Goal: Book appointment/travel/reservation

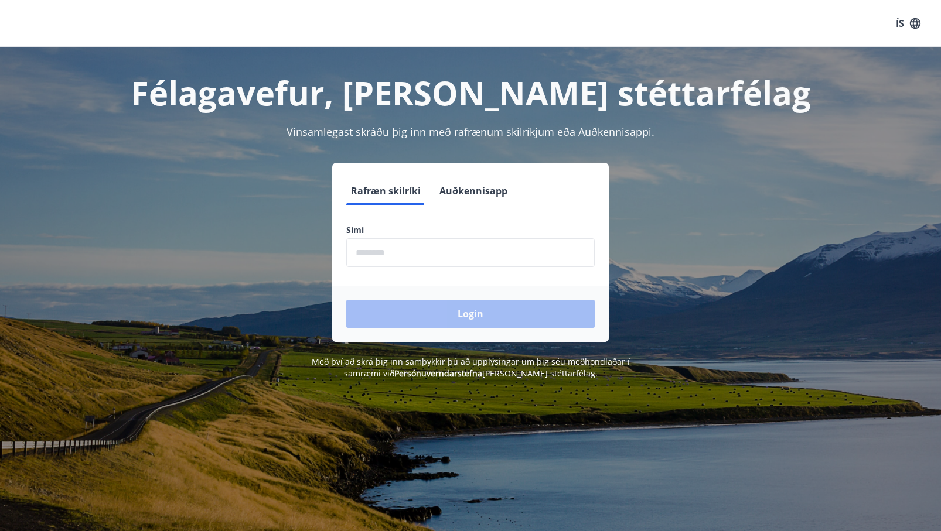
click at [455, 254] on input "phone" at bounding box center [470, 252] width 248 height 29
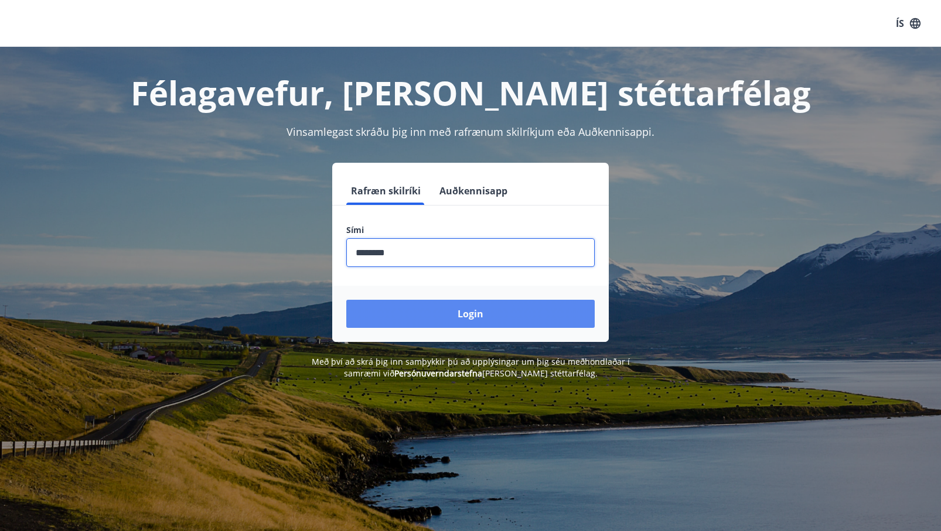
type input "********"
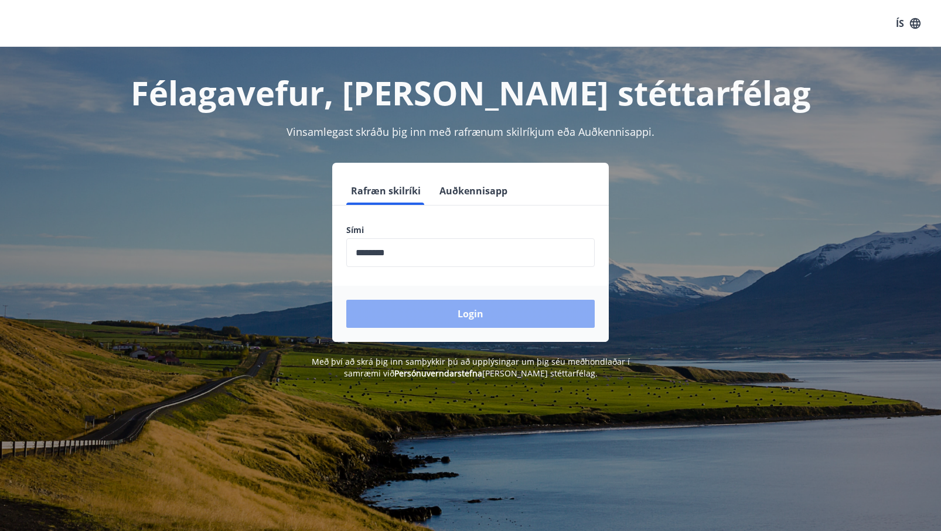
click at [438, 310] on button "Login" at bounding box center [470, 314] width 248 height 28
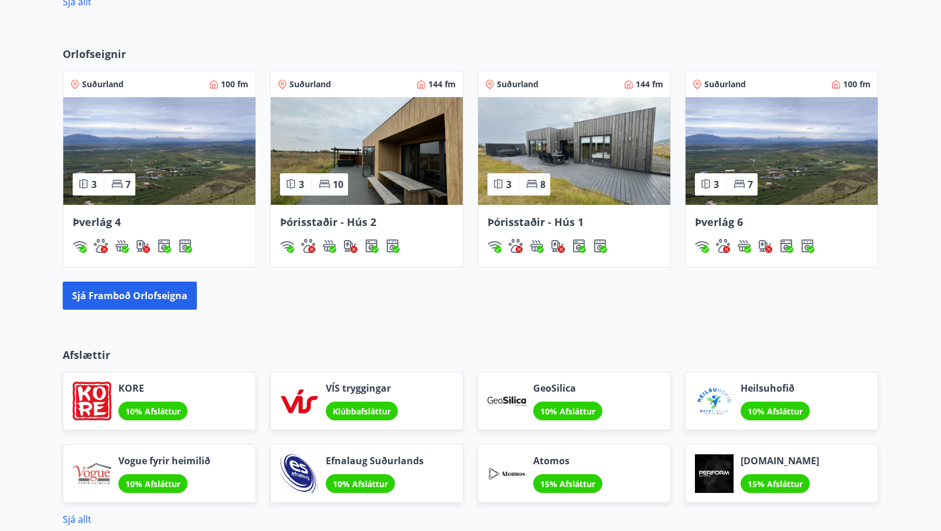
scroll to position [652, 0]
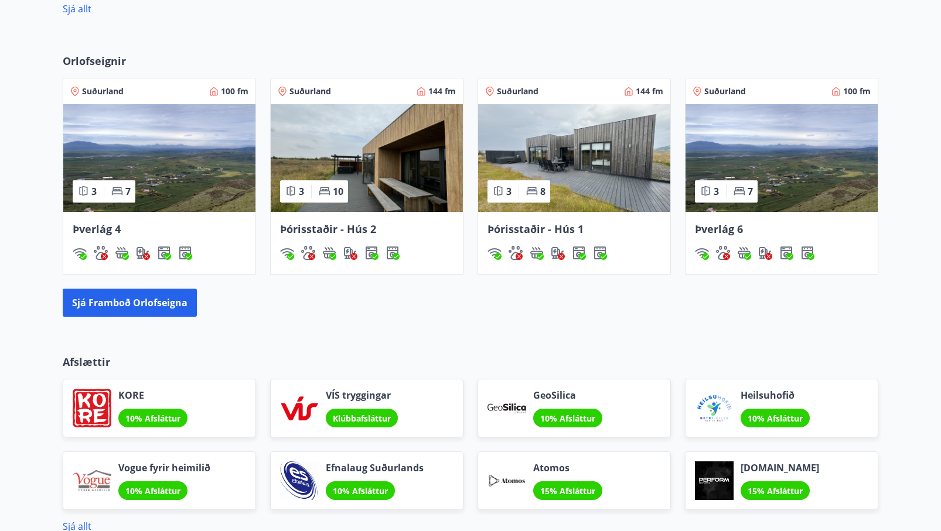
click at [369, 178] on img at bounding box center [367, 158] width 192 height 108
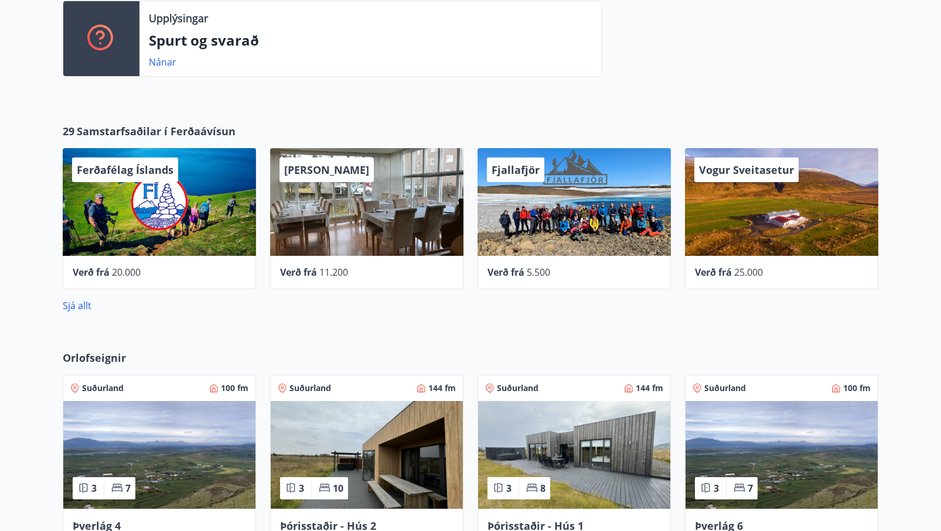
scroll to position [337, 0]
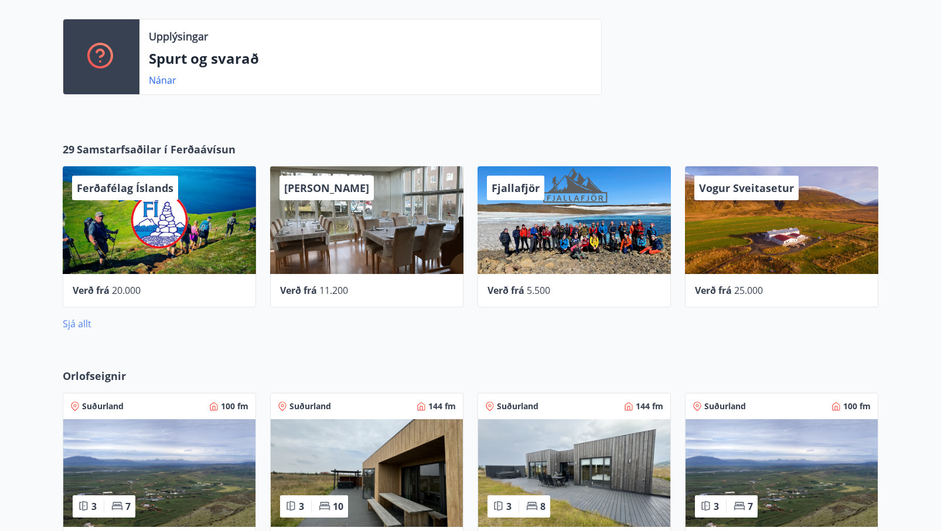
click at [86, 322] on link "Sjá allt" at bounding box center [77, 324] width 29 height 13
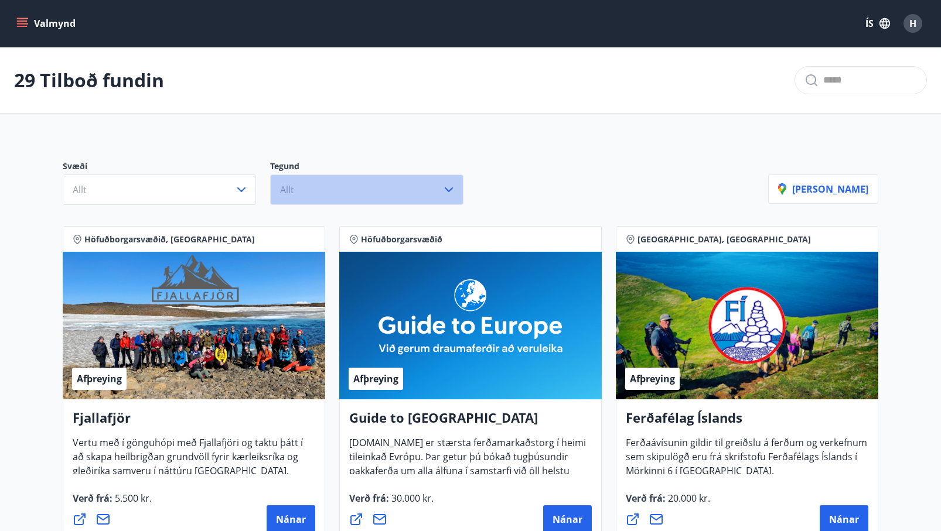
click at [292, 190] on span "Allt" at bounding box center [287, 189] width 14 height 13
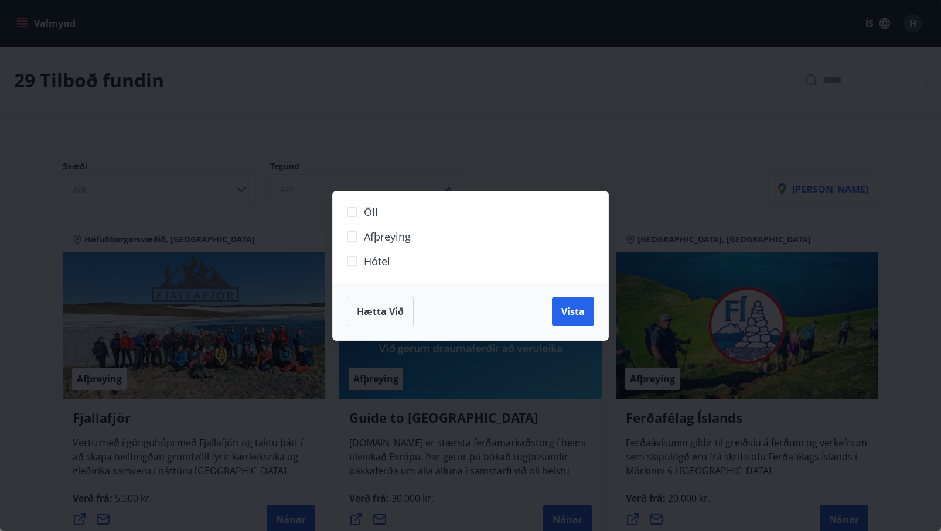
click at [355, 142] on div "Öll Afþreying Hótel Hætta við Vista" at bounding box center [470, 265] width 941 height 531
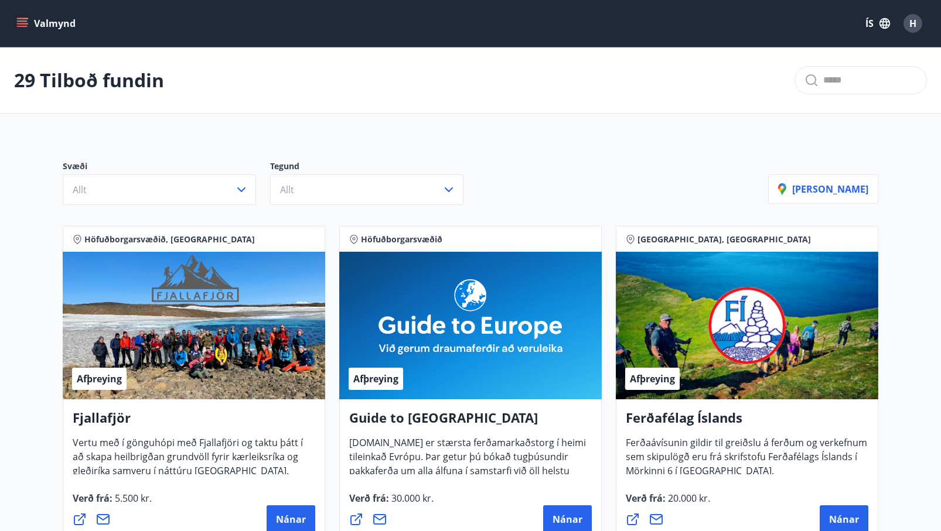
click at [63, 23] on button "Valmynd" at bounding box center [47, 23] width 66 height 21
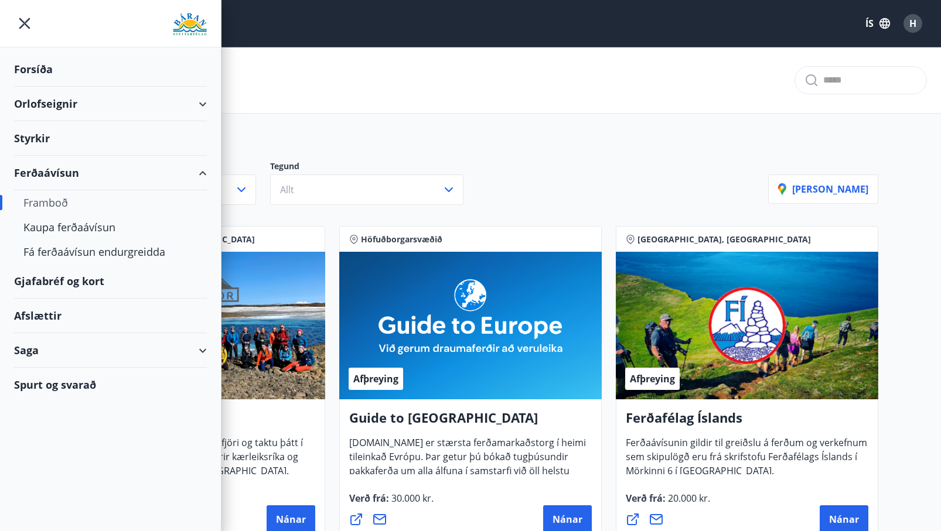
click at [69, 285] on div "Gjafabréf og kort" at bounding box center [110, 281] width 193 height 35
click at [42, 318] on div "Afslættir" at bounding box center [110, 316] width 193 height 35
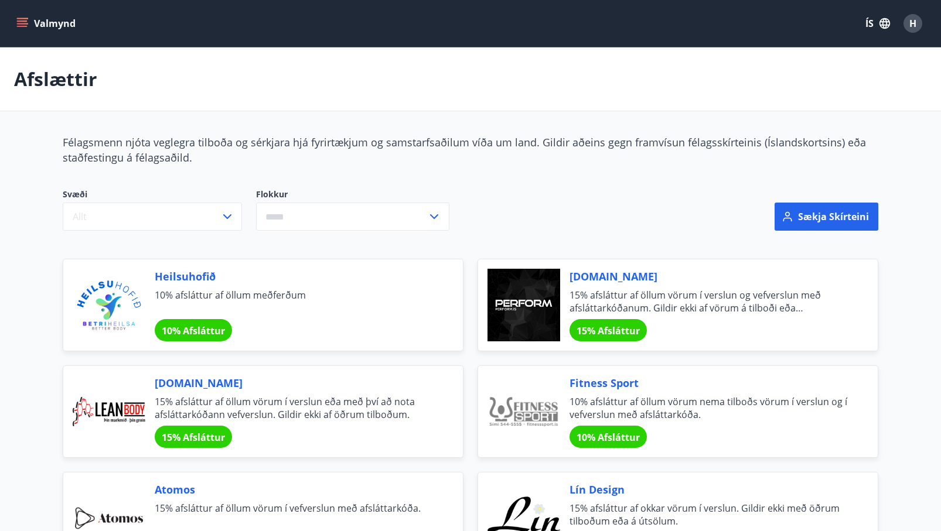
click at [31, 23] on button "Valmynd" at bounding box center [47, 23] width 66 height 21
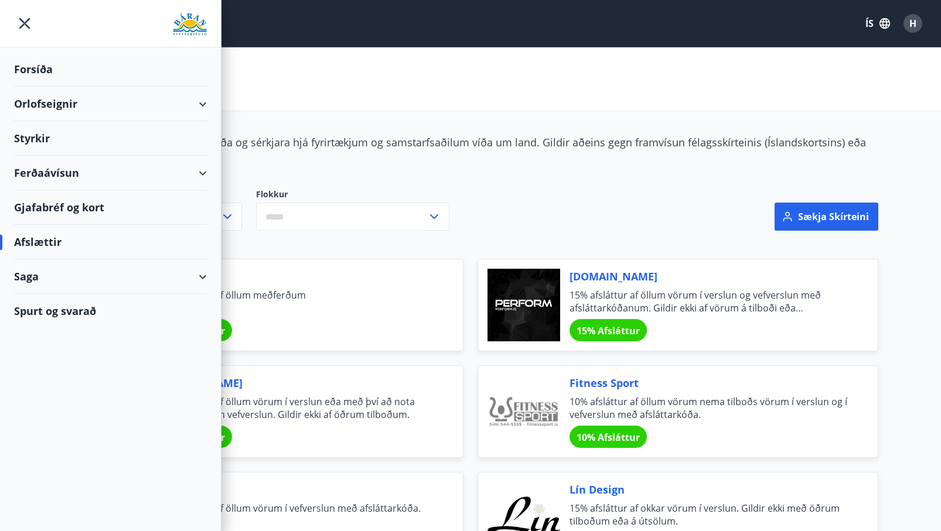
click at [93, 207] on div "Gjafabréf og kort" at bounding box center [110, 207] width 193 height 35
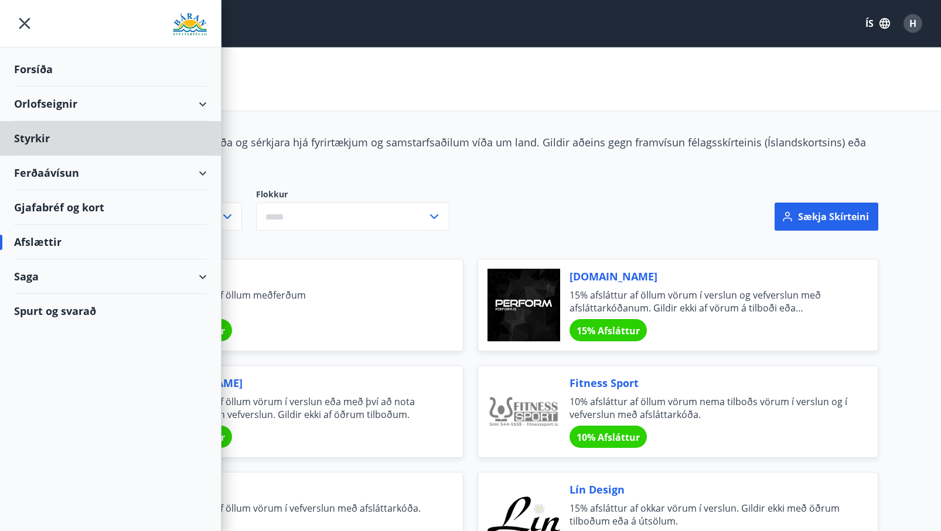
click at [46, 78] on div "Forsíða" at bounding box center [110, 69] width 193 height 35
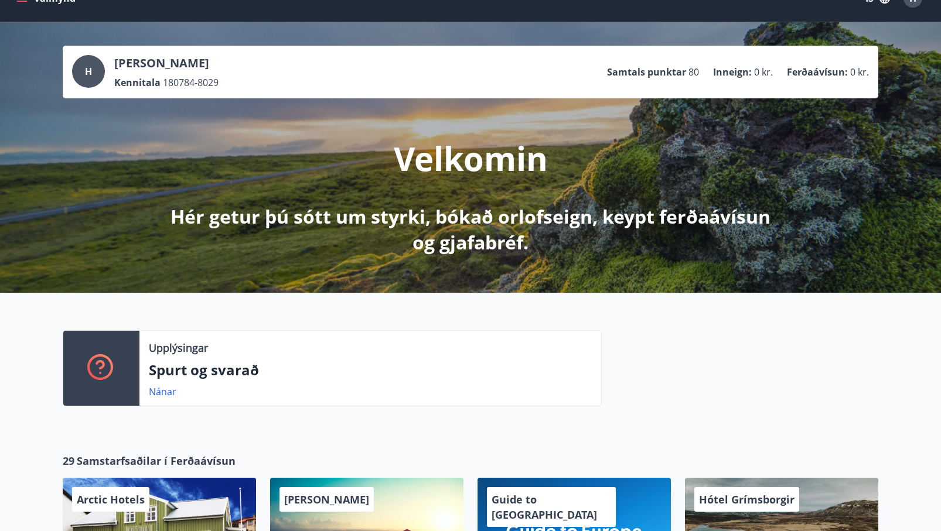
scroll to position [26, 0]
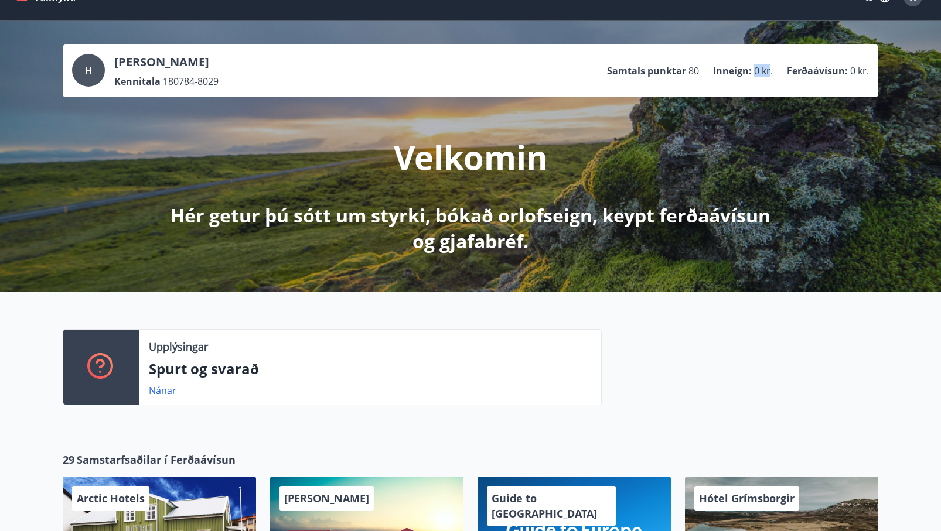
drag, startPoint x: 769, startPoint y: 72, endPoint x: 754, endPoint y: 72, distance: 15.2
click at [754, 72] on span "0 kr." at bounding box center [763, 70] width 19 height 13
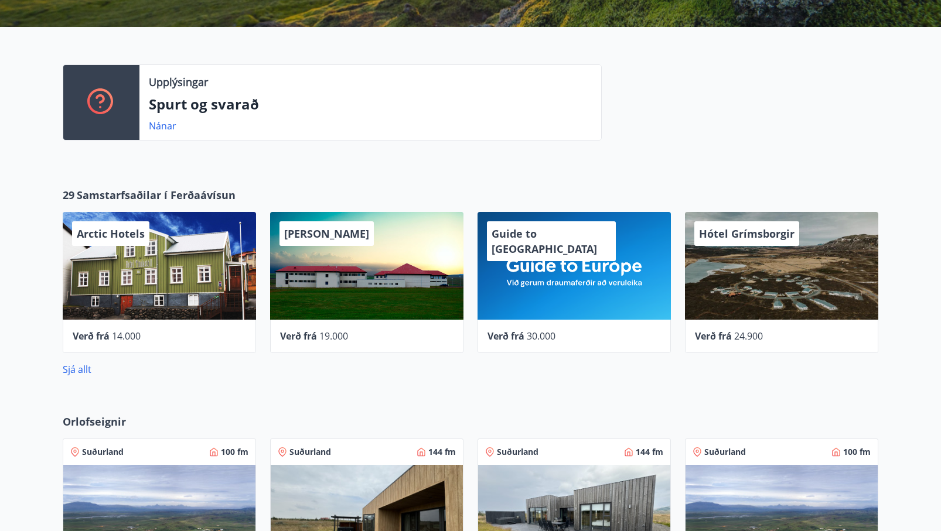
scroll to position [312, 0]
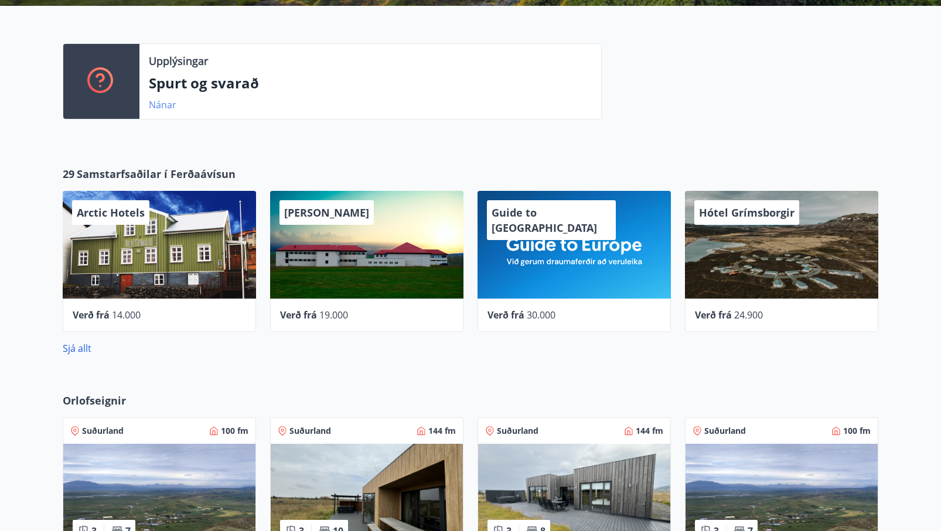
click at [166, 104] on link "Nánar" at bounding box center [163, 104] width 28 height 13
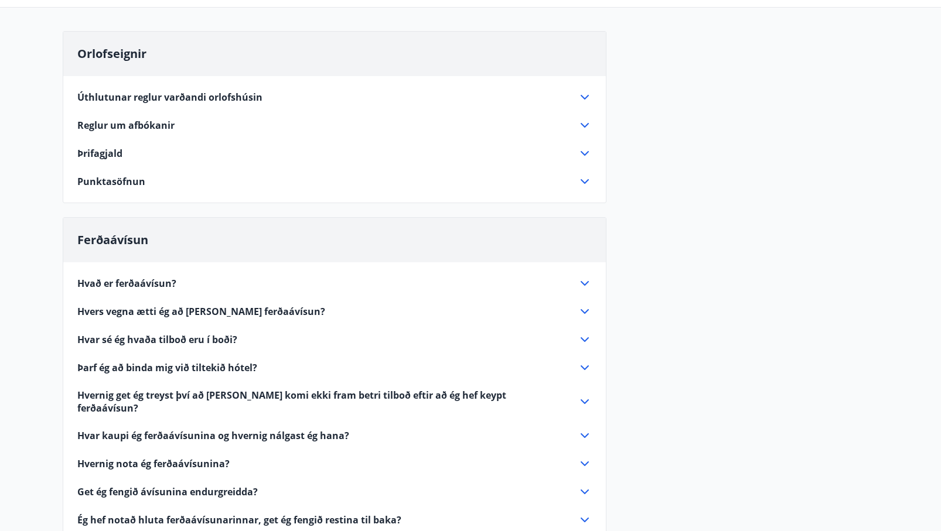
scroll to position [105, 0]
click at [176, 94] on span "Úthlutunar reglur varðandi orlofshúsin" at bounding box center [169, 96] width 185 height 13
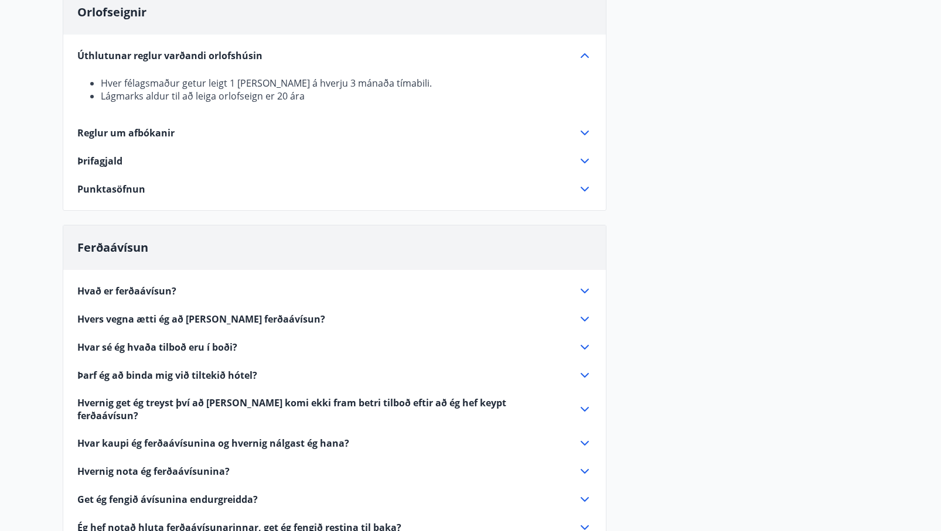
scroll to position [146, 0]
click at [268, 197] on div "Orlofseignir Úthlutunar reglur varðandi orlofshúsin Hver félagsmaður getur leig…" at bounding box center [335, 98] width 544 height 221
click at [584, 190] on icon at bounding box center [585, 188] width 14 height 14
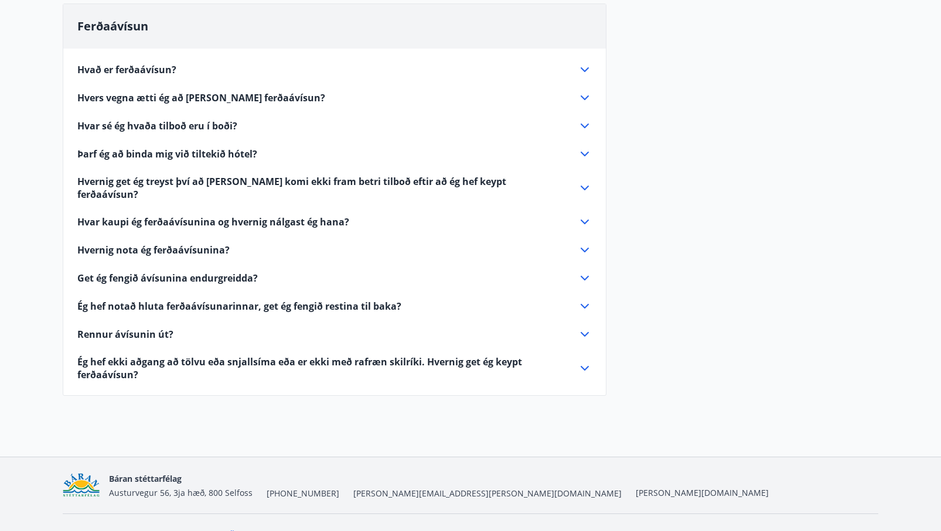
scroll to position [549, 0]
click at [584, 63] on icon at bounding box center [585, 70] width 14 height 14
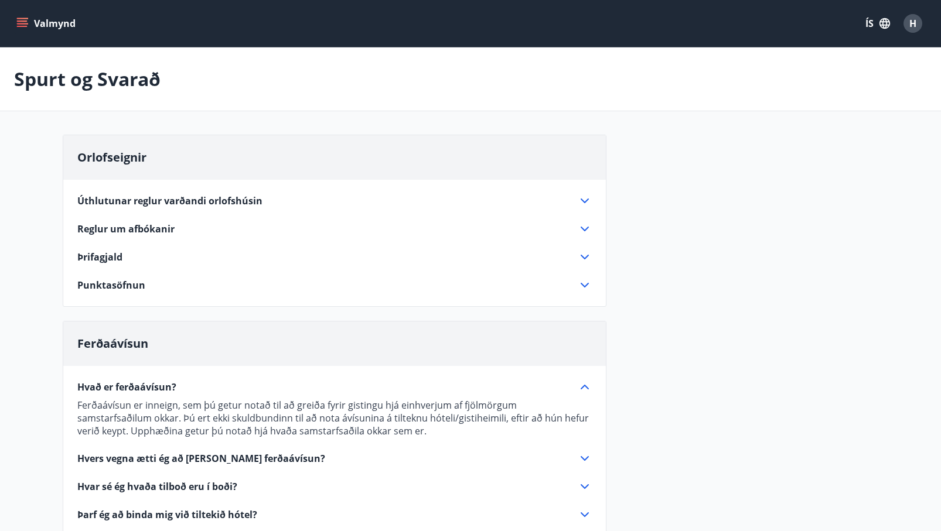
scroll to position [0, 0]
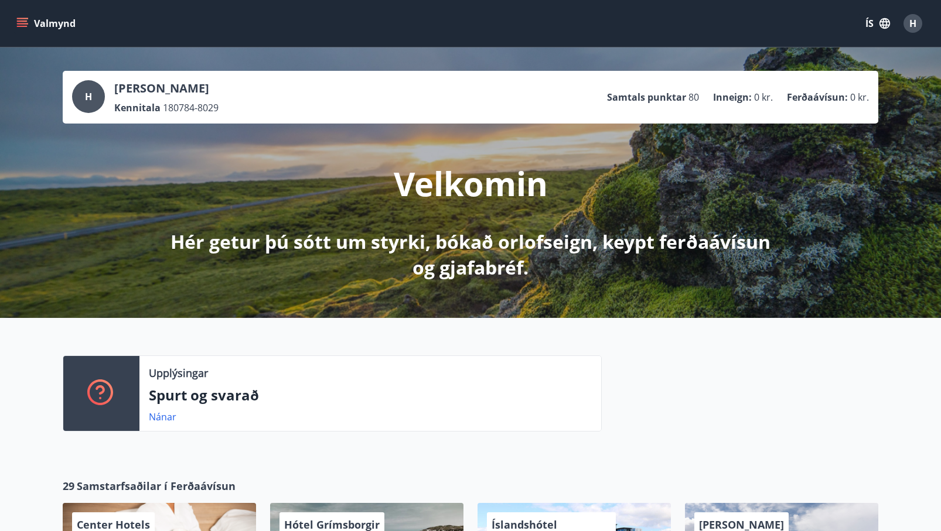
click at [732, 97] on p "Inneign :" at bounding box center [732, 97] width 39 height 13
click at [203, 396] on p "Spurt og svarað" at bounding box center [370, 396] width 443 height 20
click at [155, 415] on link "Nánar" at bounding box center [163, 417] width 28 height 13
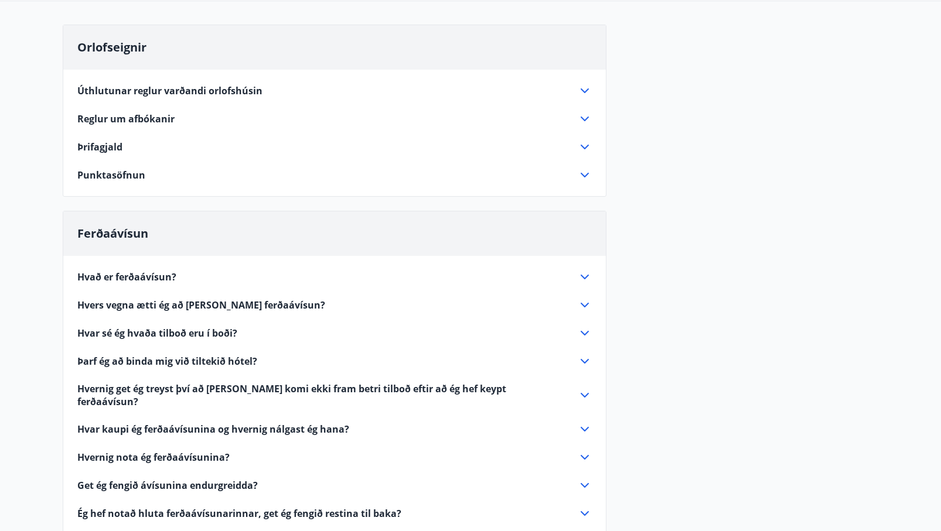
scroll to position [30, 0]
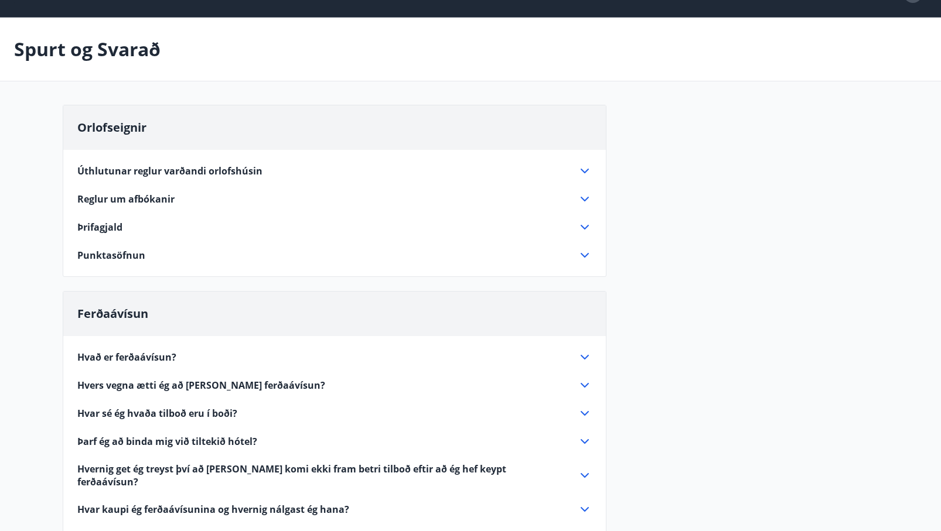
click at [585, 197] on icon at bounding box center [585, 199] width 14 height 14
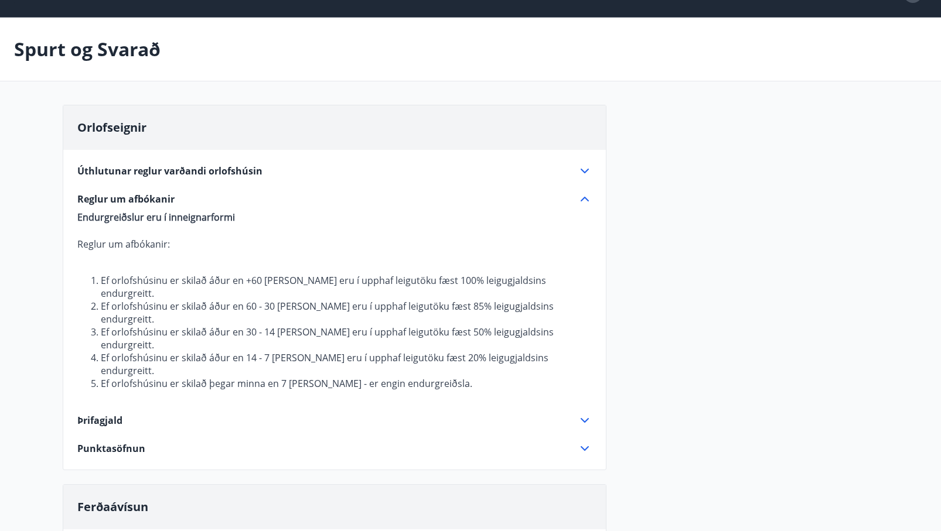
click at [586, 170] on icon at bounding box center [585, 171] width 14 height 14
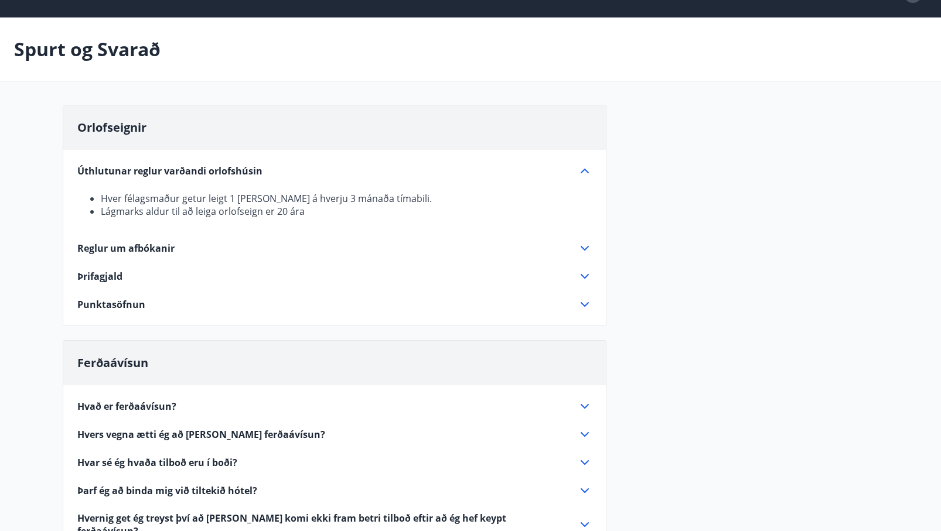
click at [584, 271] on icon at bounding box center [585, 277] width 14 height 14
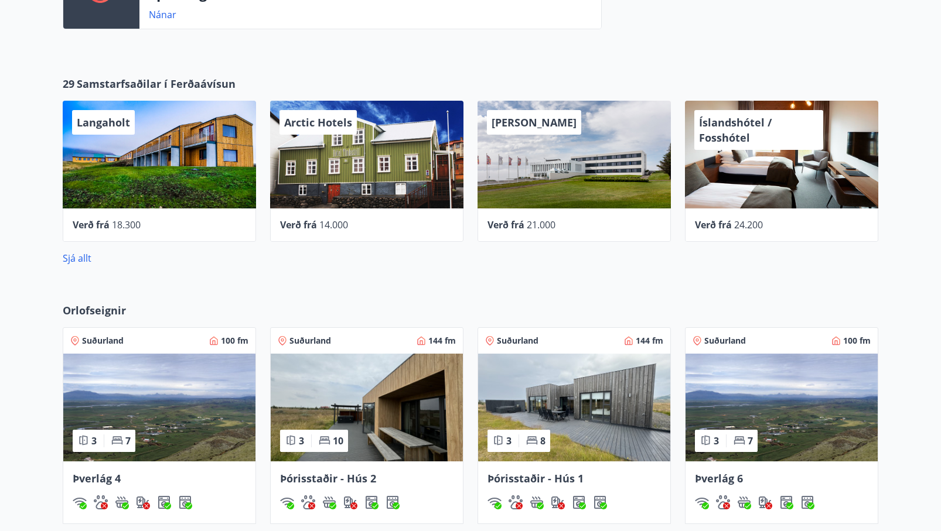
scroll to position [457, 0]
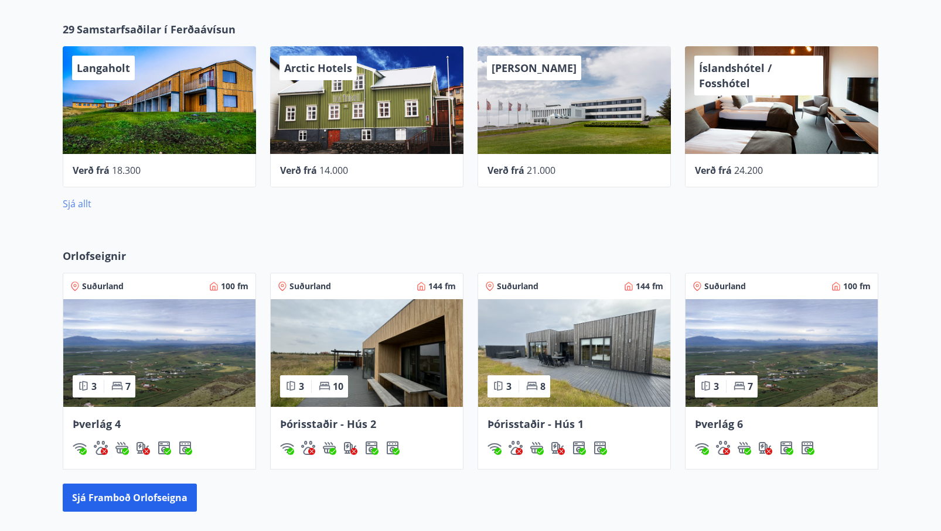
click at [76, 206] on link "Sjá allt" at bounding box center [77, 203] width 29 height 13
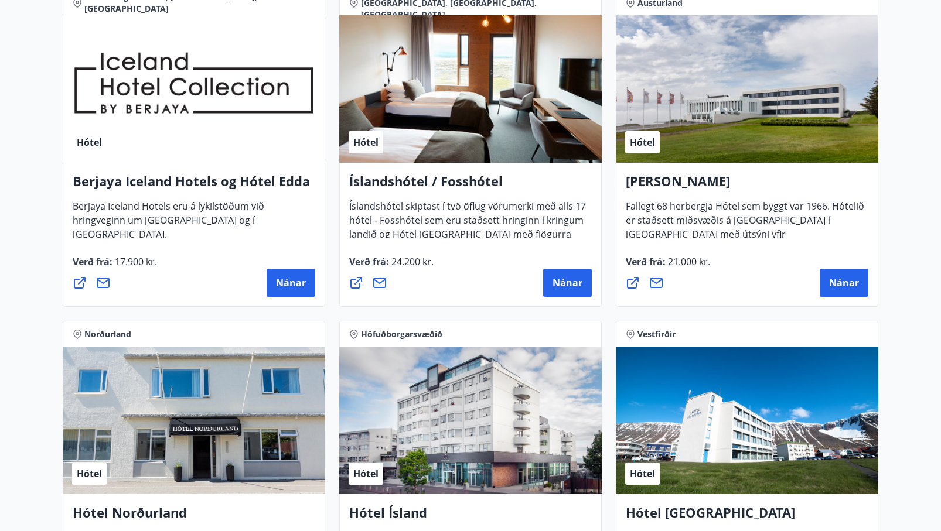
scroll to position [1573, 0]
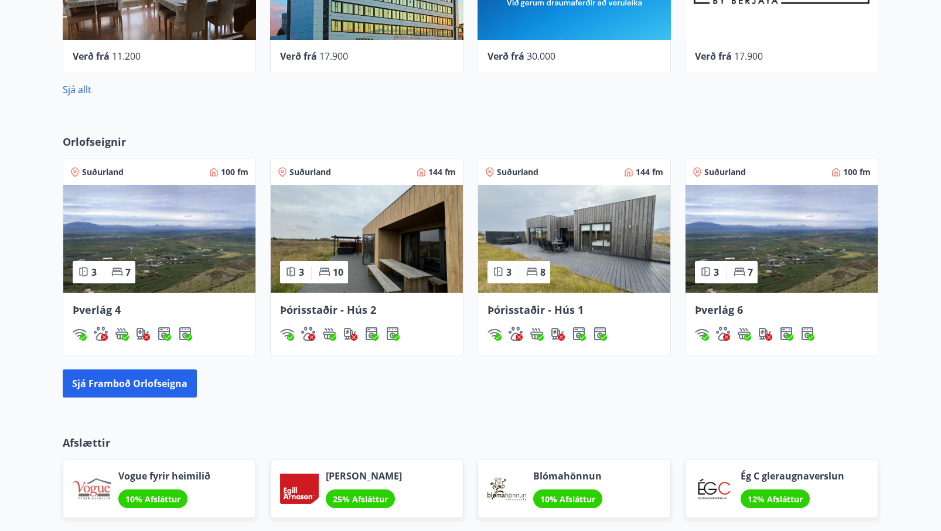
scroll to position [575, 0]
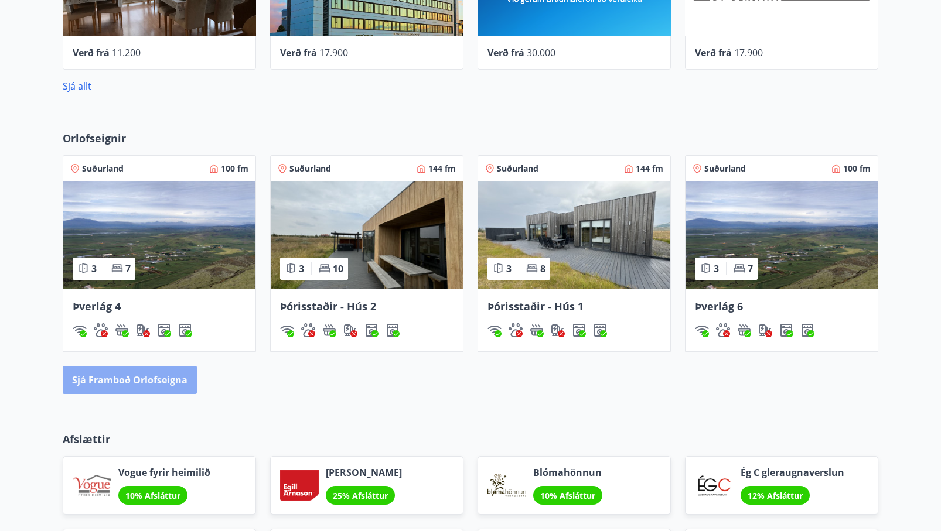
click at [152, 378] on button "Sjá framboð orlofseigna" at bounding box center [130, 380] width 134 height 28
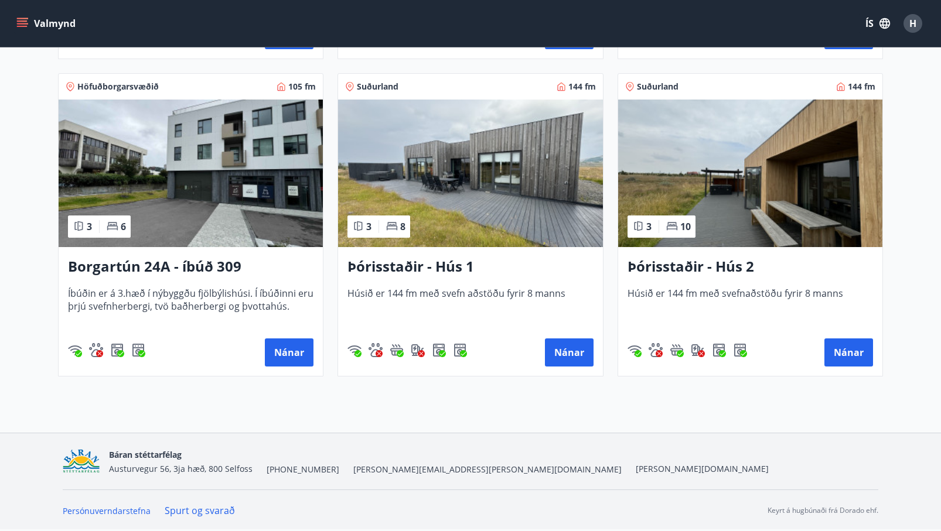
scroll to position [831, 0]
click at [847, 359] on button "Nánar" at bounding box center [848, 353] width 49 height 28
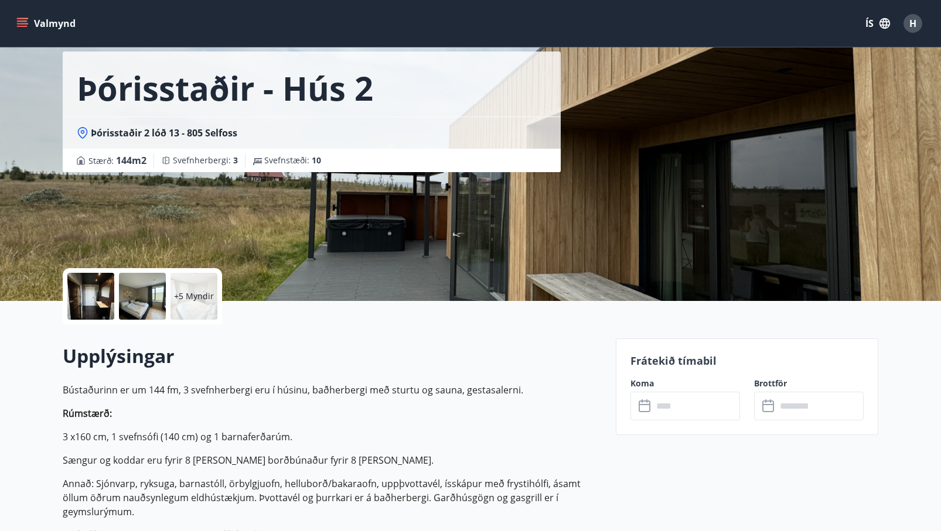
scroll to position [53, 0]
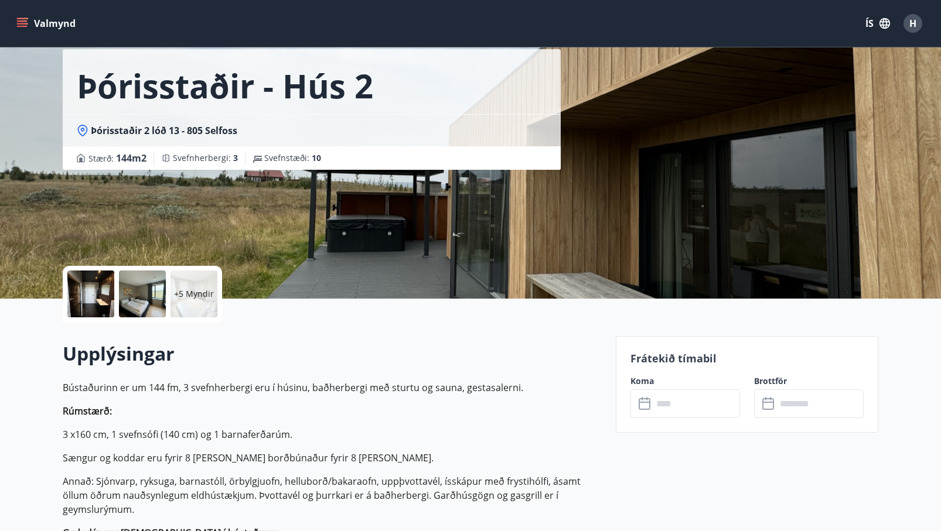
click at [142, 296] on div at bounding box center [142, 294] width 47 height 47
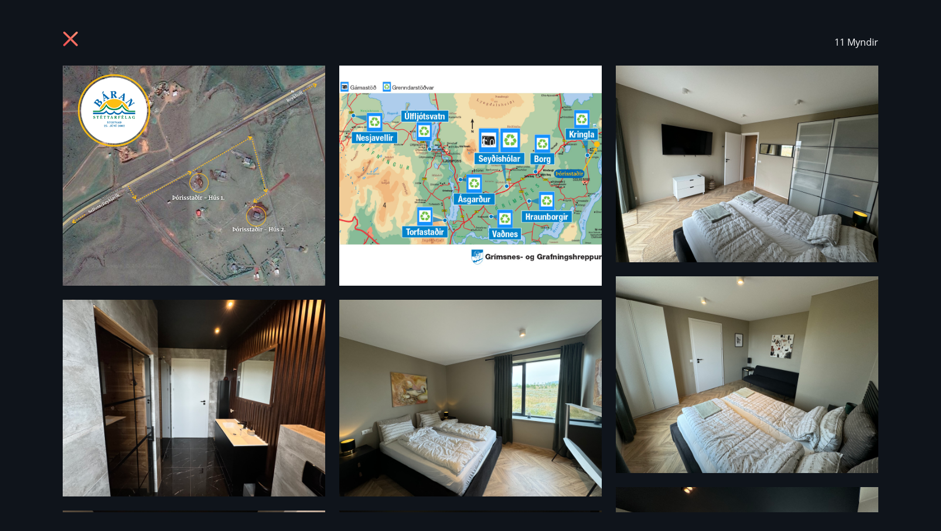
scroll to position [0, 0]
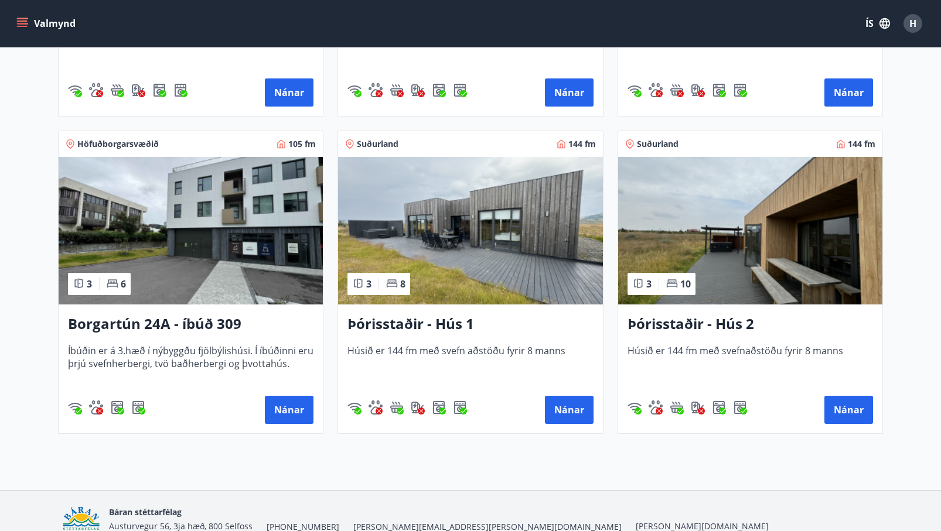
scroll to position [822, 0]
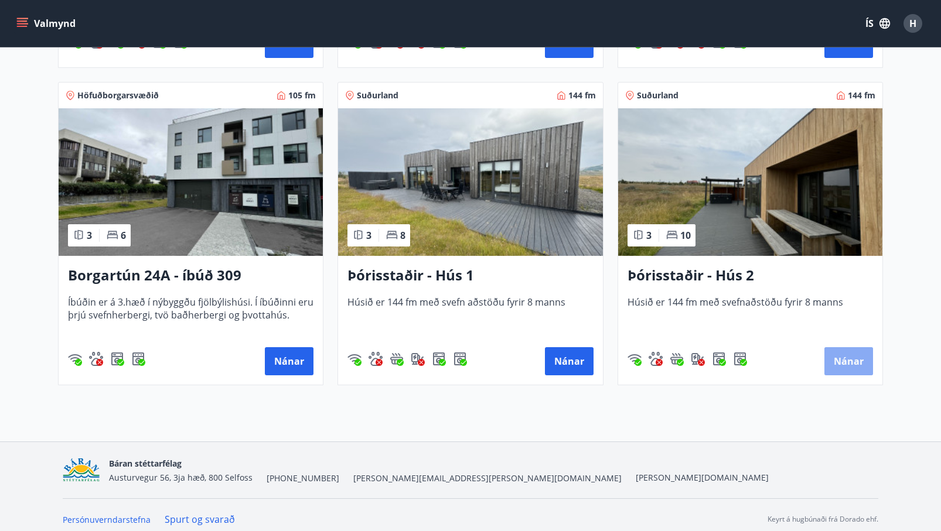
click at [835, 364] on button "Nánar" at bounding box center [848, 361] width 49 height 28
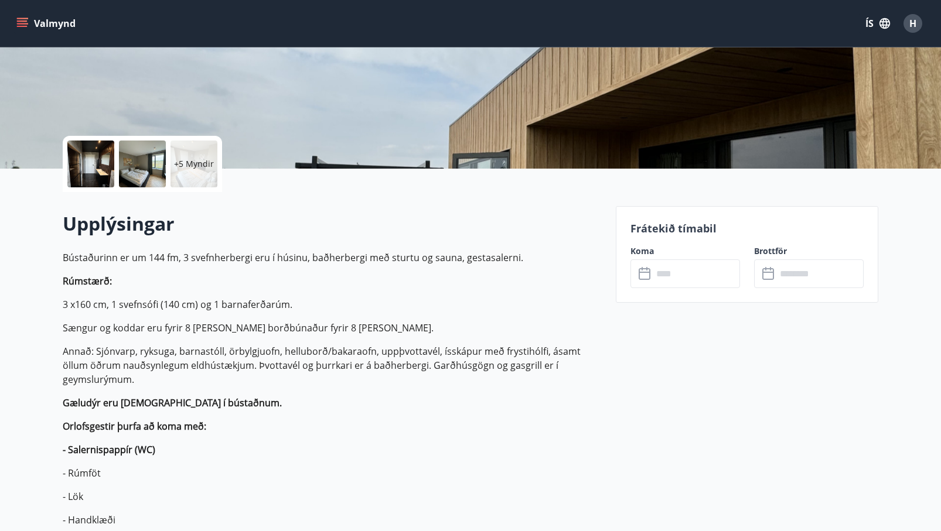
scroll to position [183, 0]
click at [680, 274] on input "text" at bounding box center [696, 274] width 87 height 29
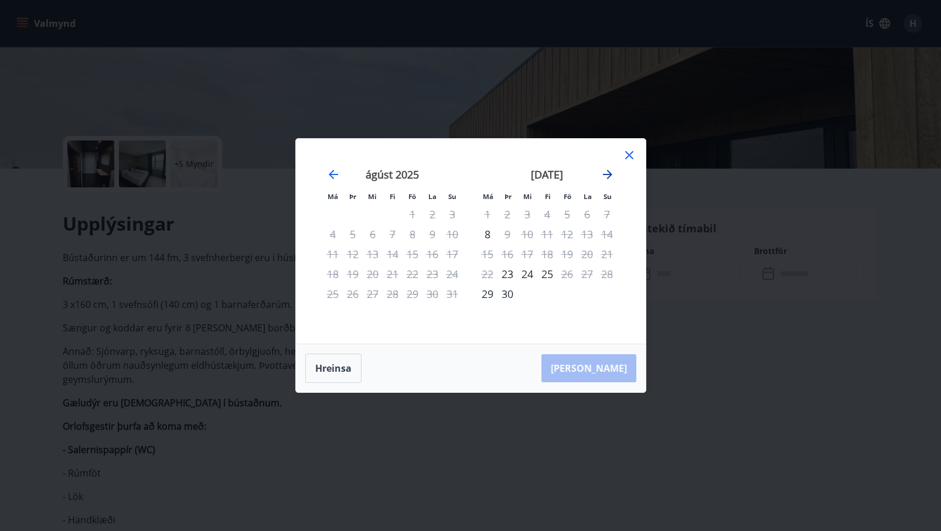
click at [609, 177] on icon "Move forward to switch to the next month." at bounding box center [607, 174] width 9 height 9
click at [634, 153] on icon at bounding box center [629, 155] width 14 height 14
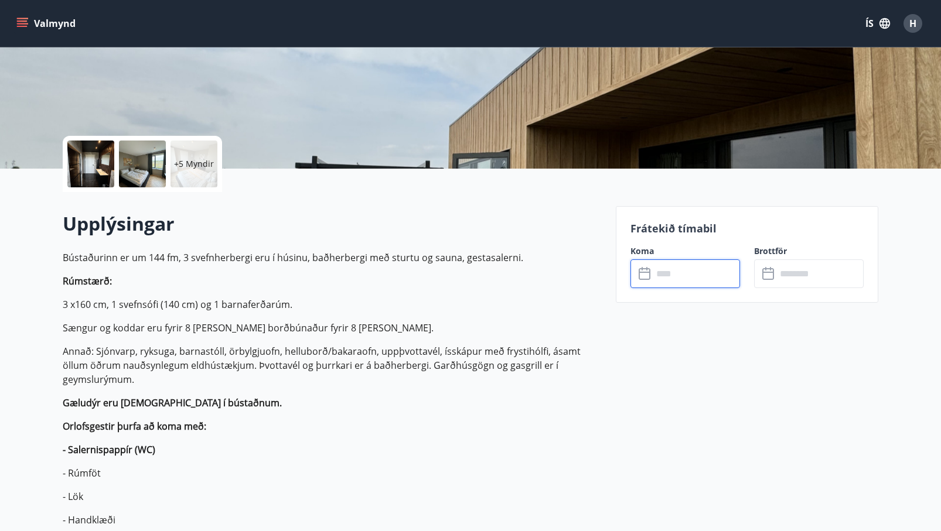
click at [697, 271] on input "text" at bounding box center [696, 274] width 87 height 29
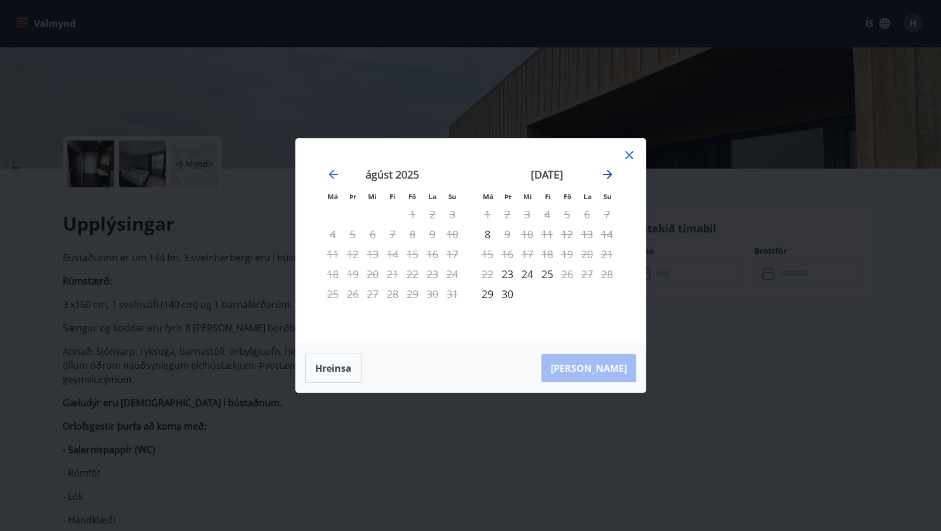
click at [609, 174] on icon "Move forward to switch to the next month." at bounding box center [607, 174] width 9 height 9
click at [606, 172] on icon "Move forward to switch to the next month." at bounding box center [608, 175] width 14 height 14
click at [624, 154] on icon at bounding box center [629, 155] width 14 height 14
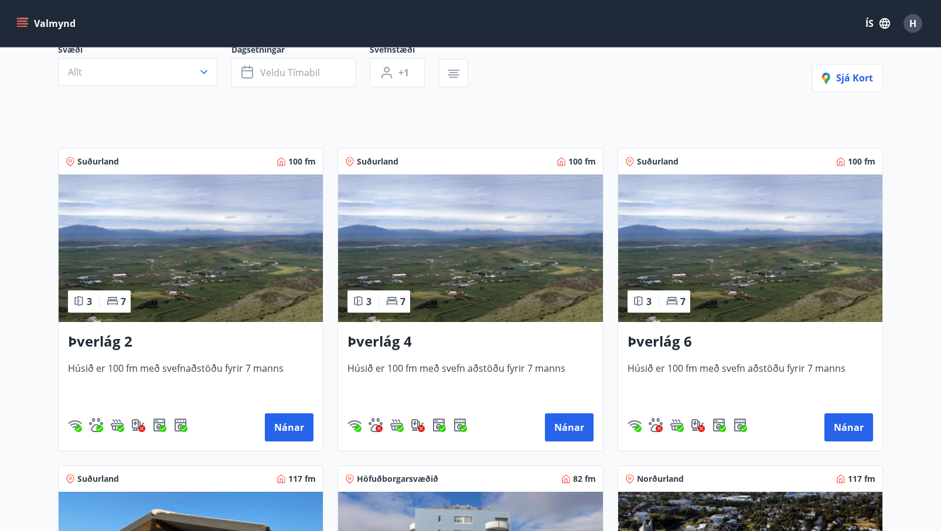
scroll to position [123, 0]
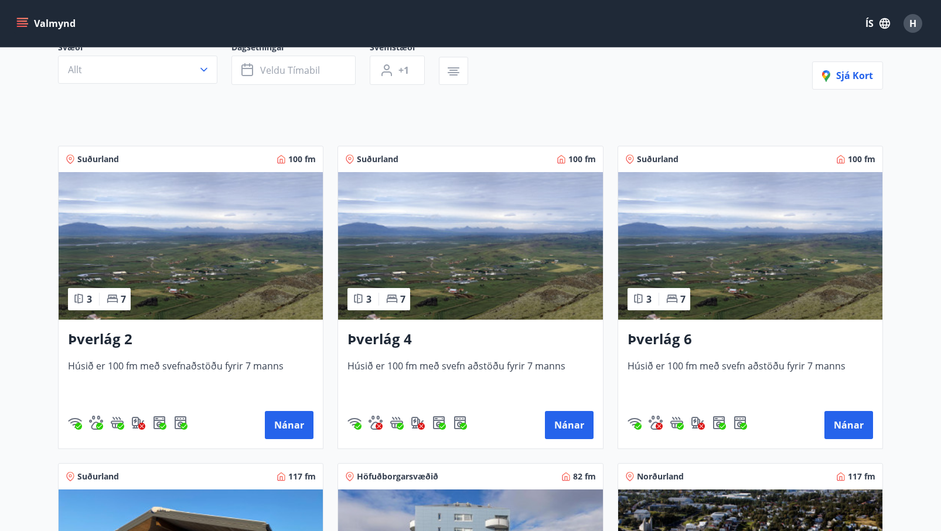
click at [693, 363] on span "Húsið er 100 fm með svefn aðstöðu fyrir 7 manns" at bounding box center [750, 379] width 245 height 39
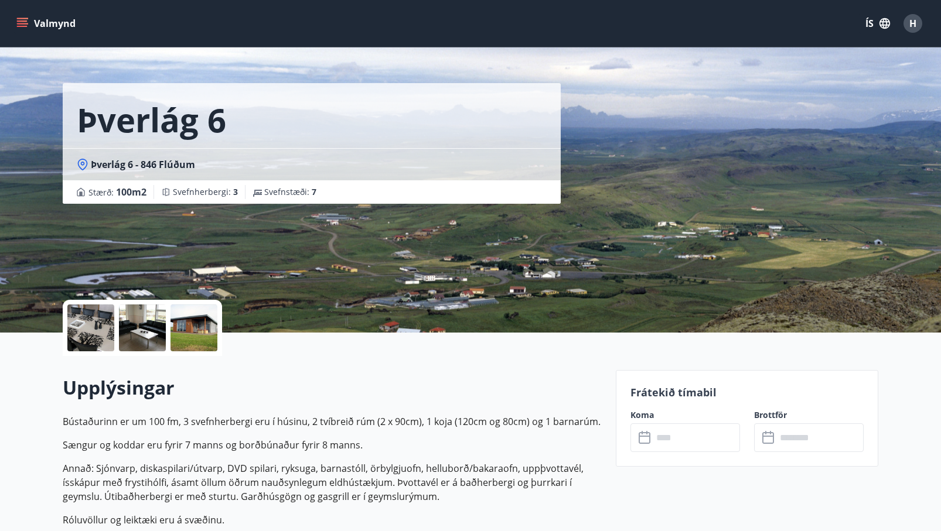
scroll to position [35, 0]
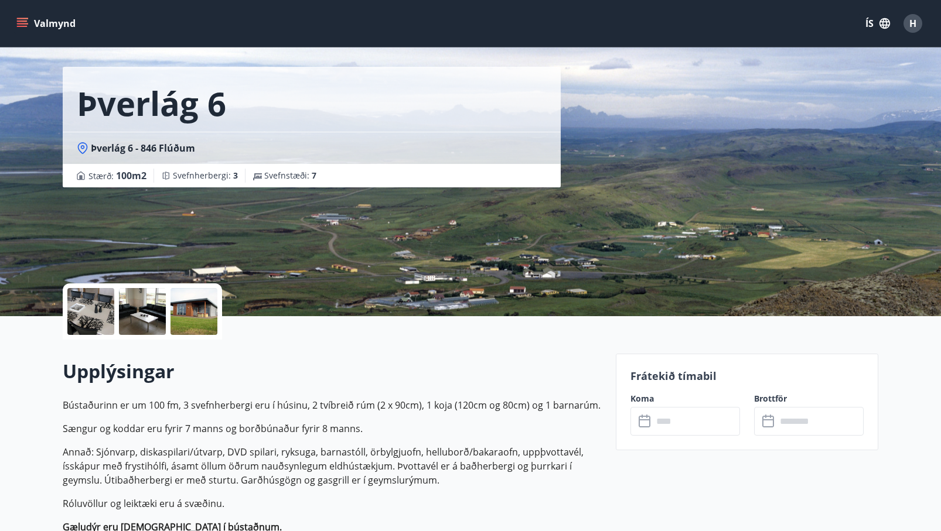
click at [183, 312] on div at bounding box center [193, 311] width 47 height 47
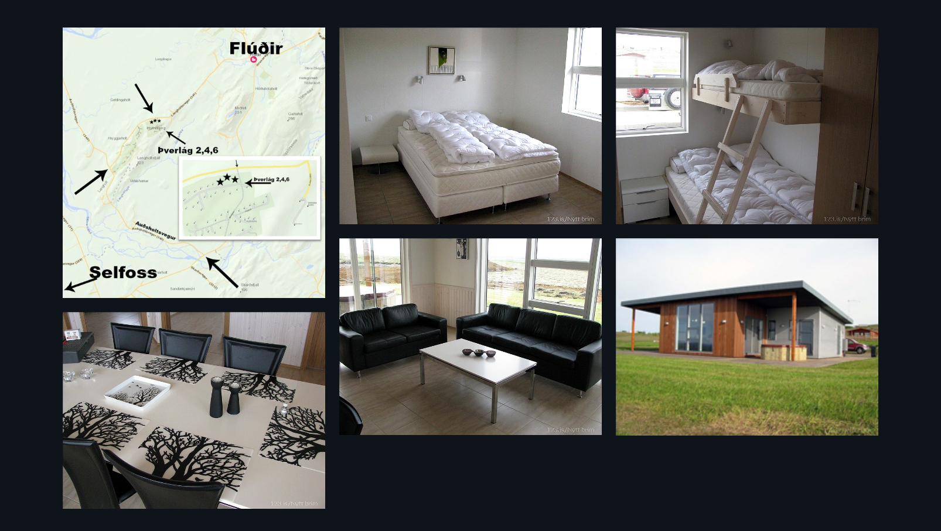
scroll to position [38, 0]
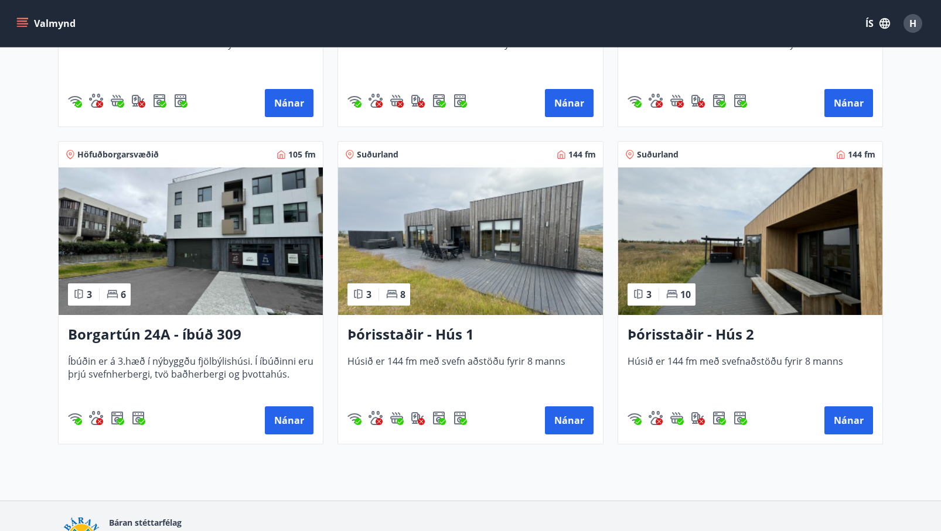
scroll to position [772, 0]
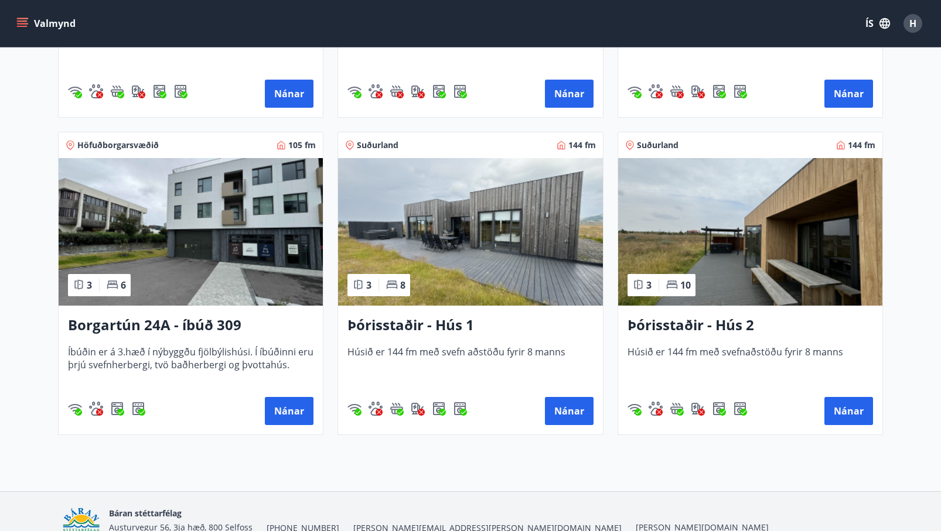
click at [382, 324] on h3 "Þórisstaðir - Hús 1" at bounding box center [469, 325] width 245 height 21
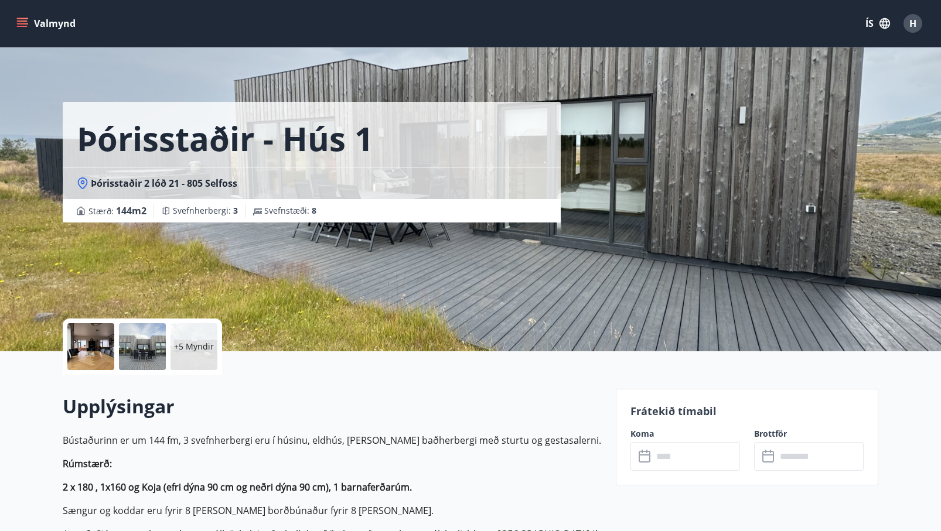
click at [87, 343] on div at bounding box center [90, 346] width 47 height 47
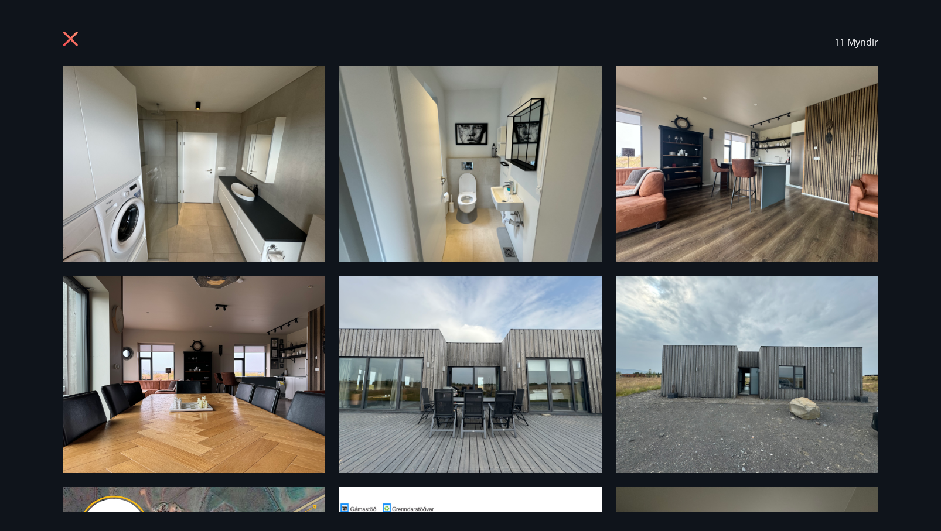
click at [77, 38] on icon at bounding box center [72, 40] width 19 height 19
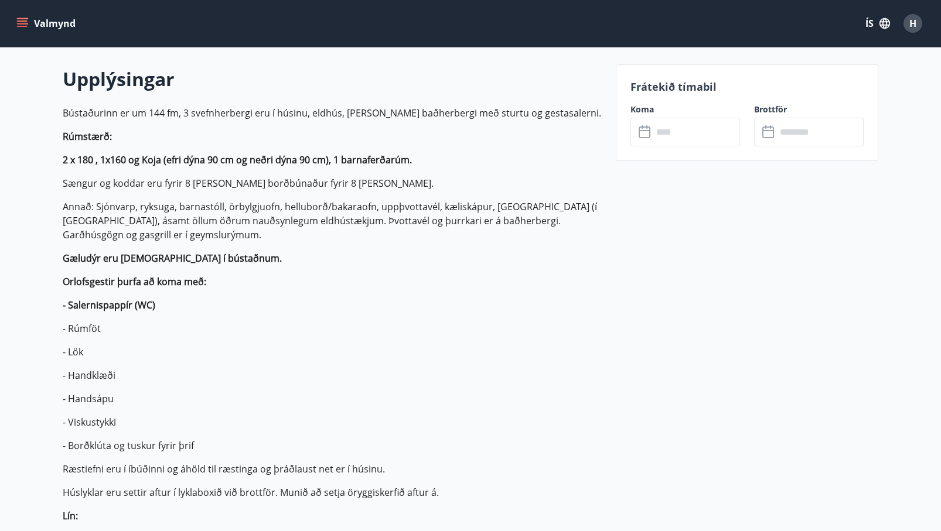
scroll to position [329, 0]
click at [664, 132] on input "text" at bounding box center [696, 132] width 87 height 29
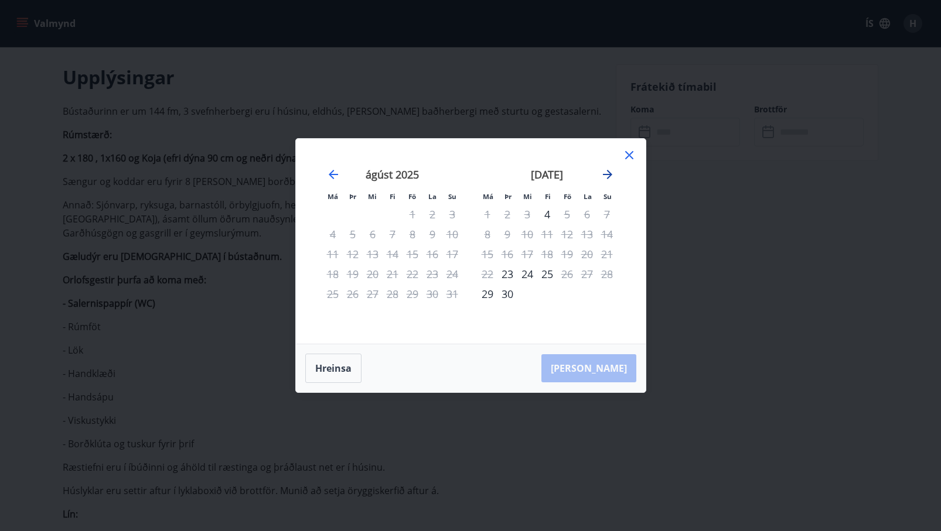
click at [605, 173] on icon "Move forward to switch to the next month." at bounding box center [608, 175] width 14 height 14
click at [571, 255] on div "14" at bounding box center [567, 254] width 20 height 20
click at [490, 274] on div "17" at bounding box center [488, 274] width 20 height 20
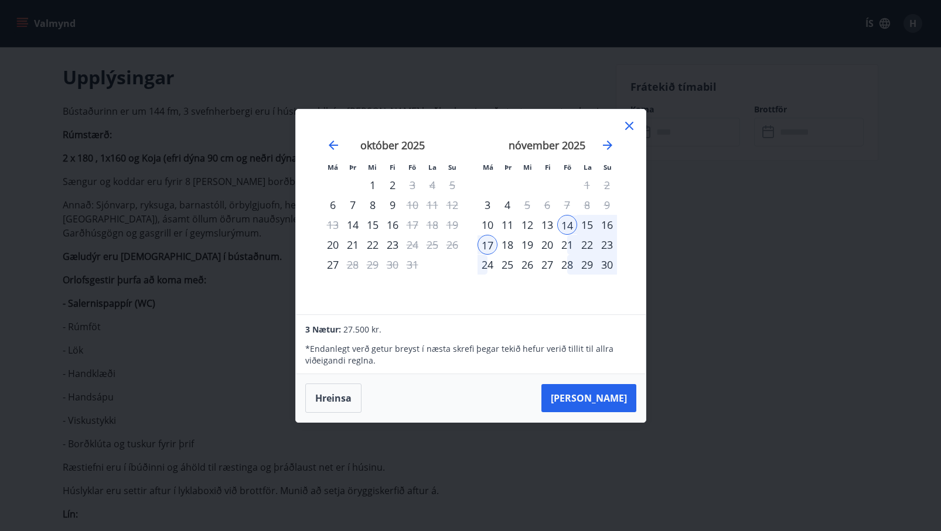
click at [628, 126] on icon at bounding box center [629, 126] width 8 height 8
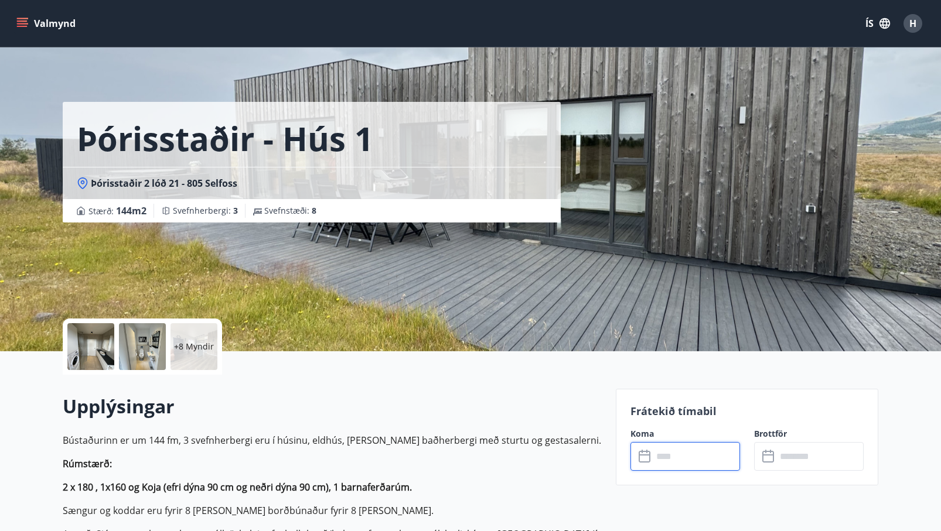
scroll to position [0, 0]
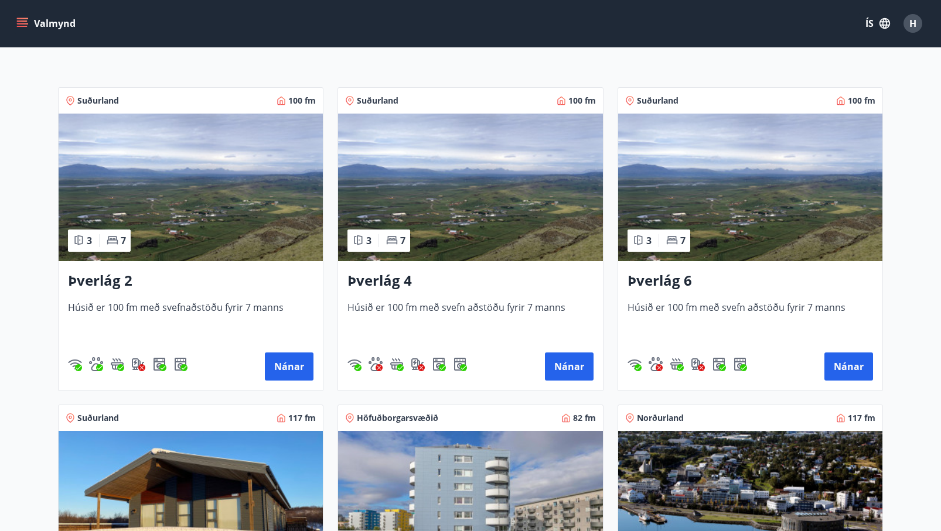
scroll to position [168, 0]
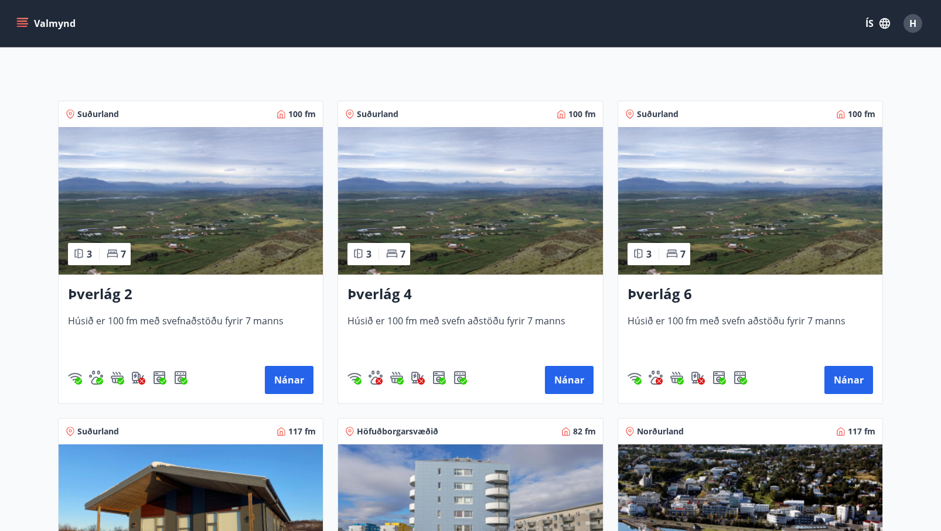
click at [670, 296] on h3 "Þverlág 6" at bounding box center [750, 294] width 245 height 21
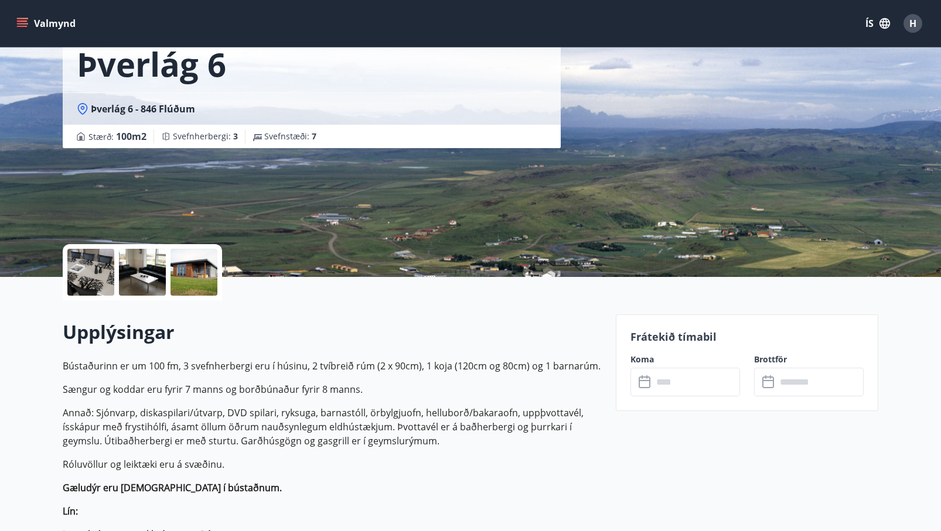
scroll to position [82, 0]
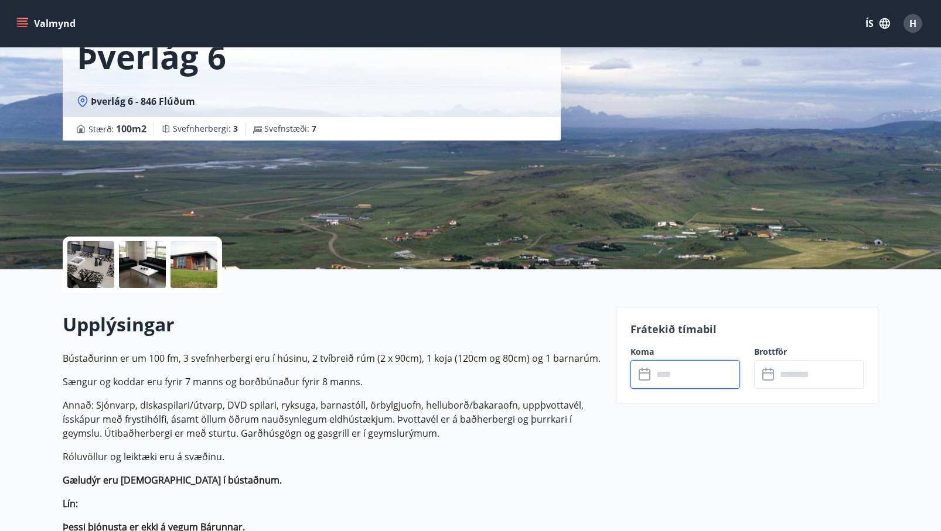
click at [686, 381] on input "text" at bounding box center [696, 374] width 87 height 29
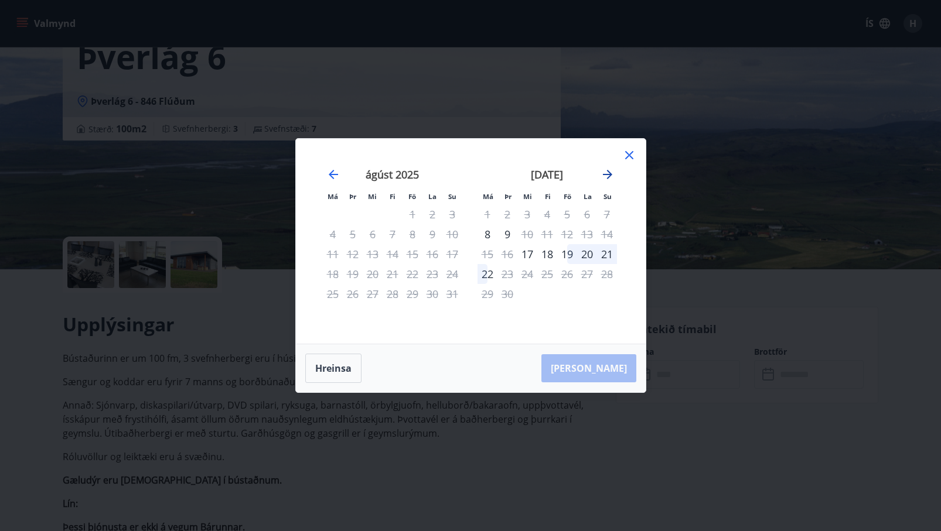
click at [608, 170] on icon "Move forward to switch to the next month." at bounding box center [608, 175] width 14 height 14
click at [606, 174] on icon "Move forward to switch to the next month." at bounding box center [607, 174] width 9 height 9
click at [414, 293] on div "31" at bounding box center [413, 294] width 20 height 20
click at [507, 235] on div "4" at bounding box center [507, 234] width 20 height 20
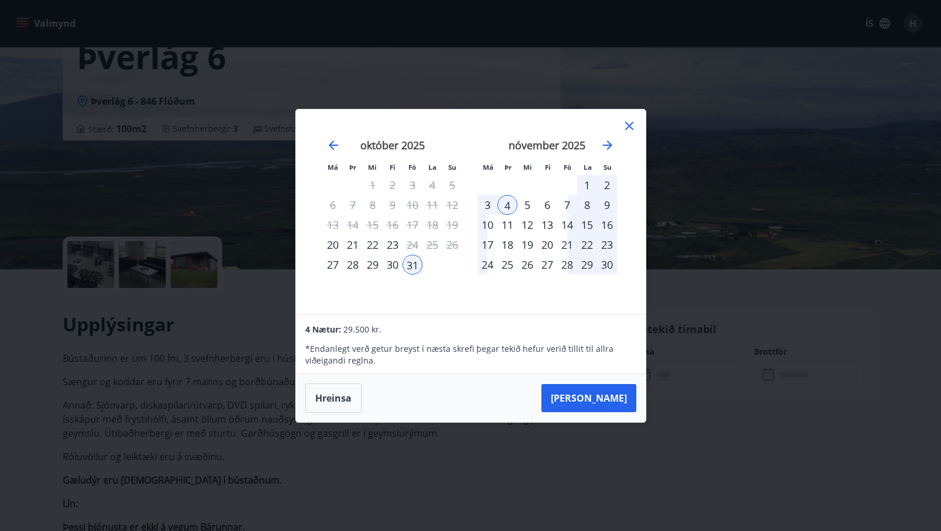
click at [627, 120] on icon at bounding box center [629, 126] width 14 height 14
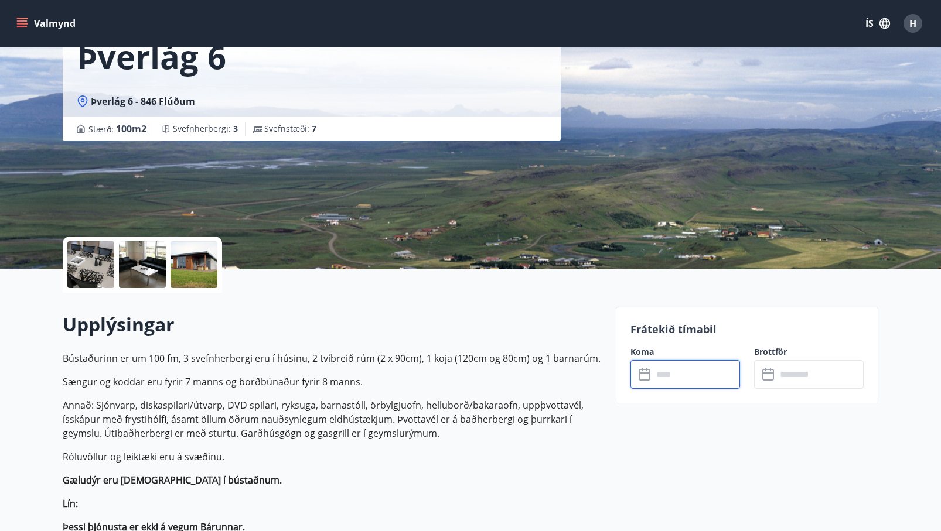
click at [142, 269] on div at bounding box center [142, 264] width 47 height 47
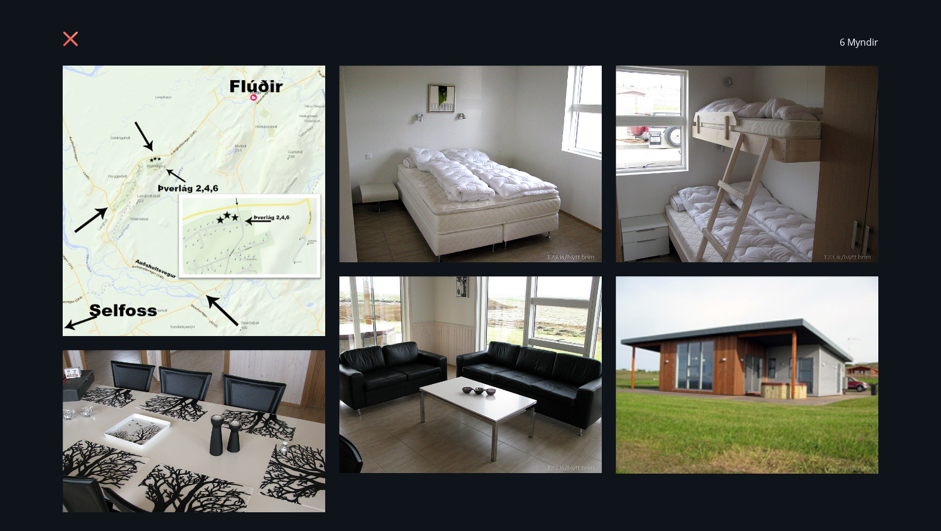
scroll to position [0, 0]
click at [70, 36] on icon at bounding box center [72, 40] width 19 height 19
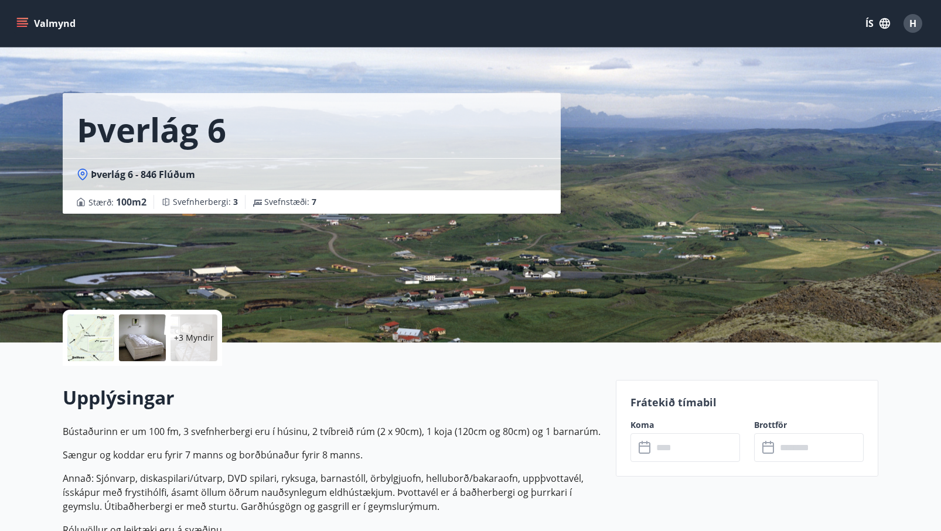
scroll to position [7, 0]
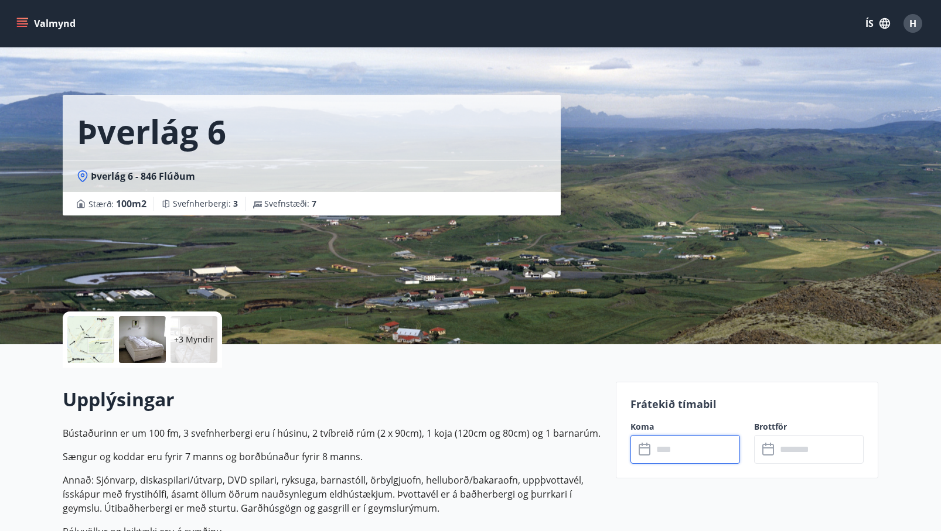
click at [687, 453] on input "text" at bounding box center [696, 449] width 87 height 29
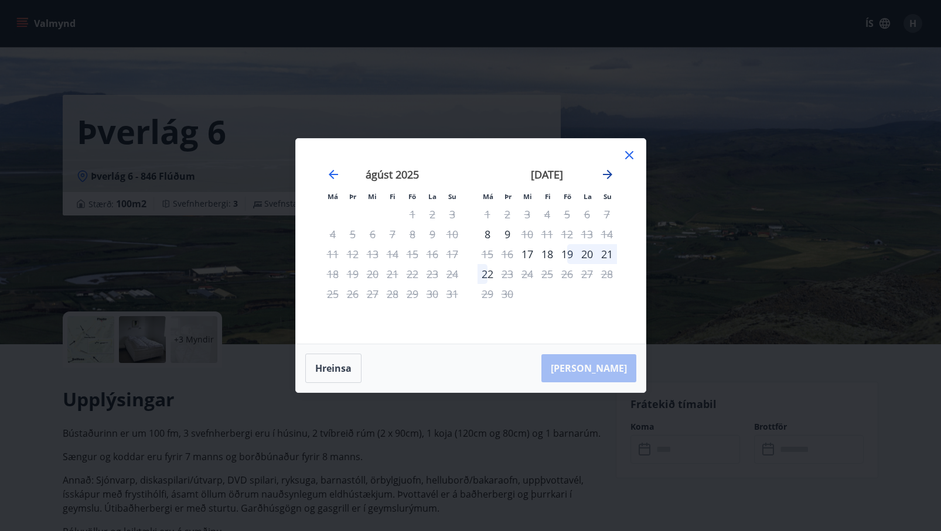
click at [603, 173] on icon "Move forward to switch to the next month." at bounding box center [608, 175] width 14 height 14
click at [609, 175] on icon "Move forward to switch to the next month." at bounding box center [607, 174] width 9 height 9
click at [628, 152] on icon at bounding box center [629, 155] width 14 height 14
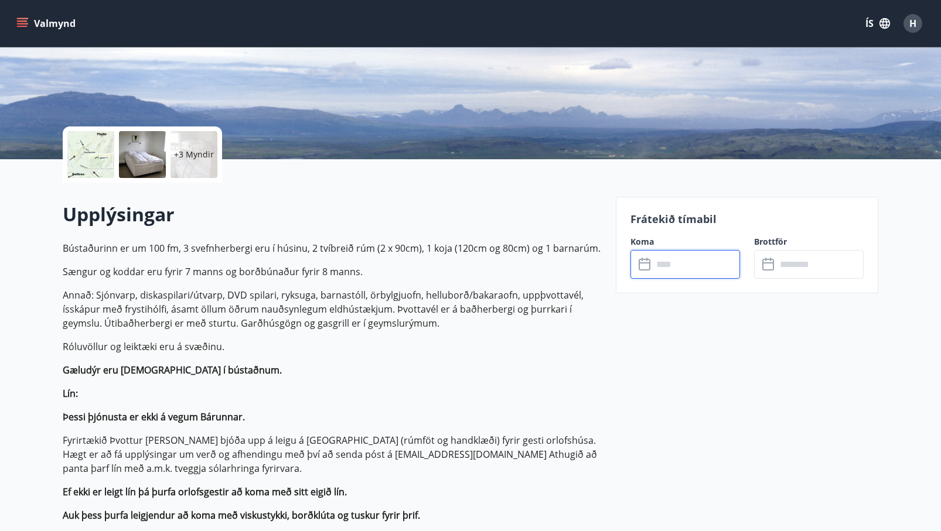
scroll to position [197, 0]
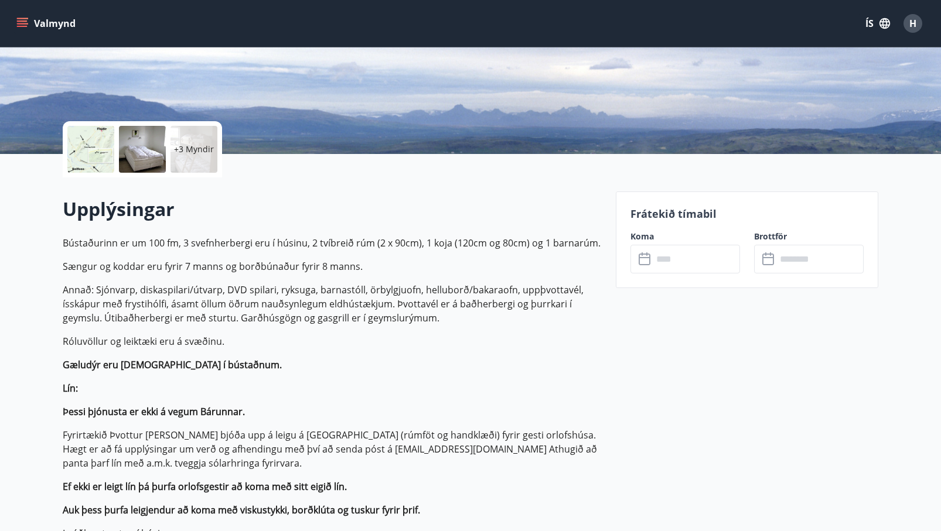
click at [157, 161] on div at bounding box center [142, 149] width 47 height 47
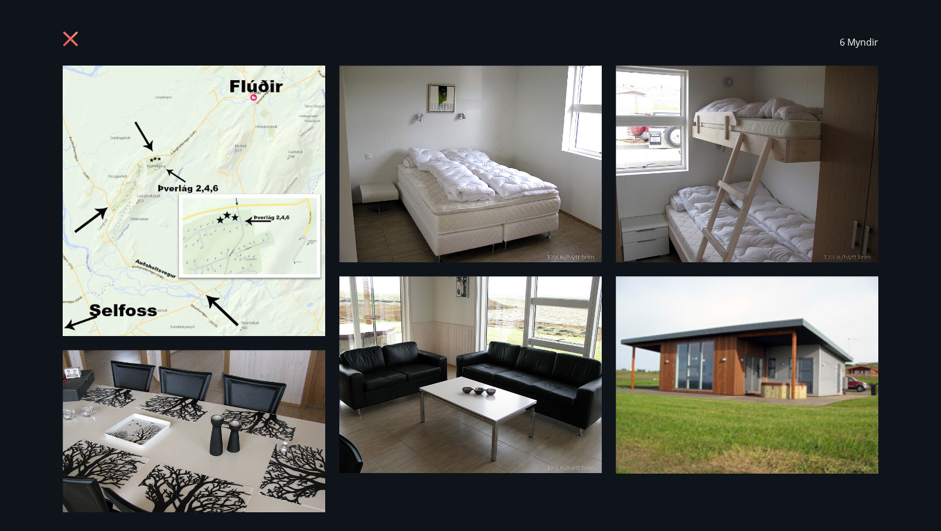
scroll to position [0, 0]
click at [69, 36] on icon at bounding box center [70, 39] width 15 height 15
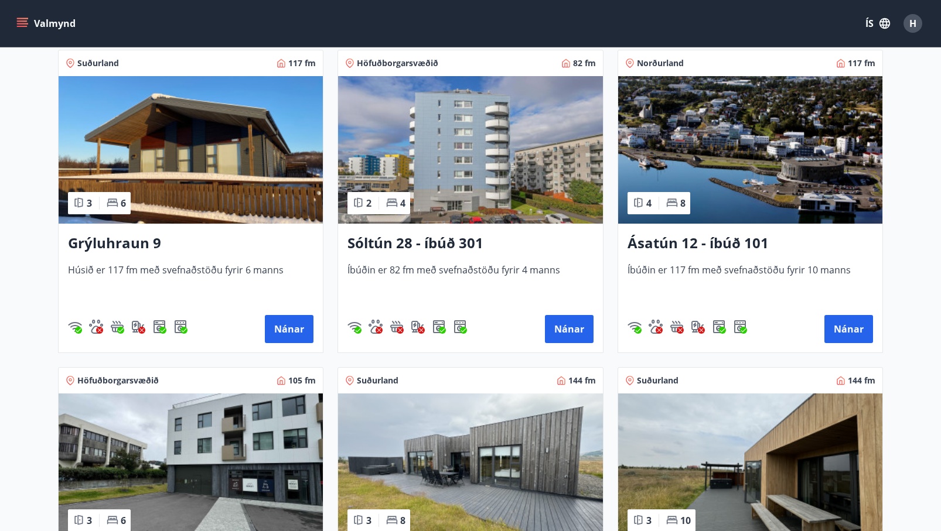
scroll to position [536, 0]
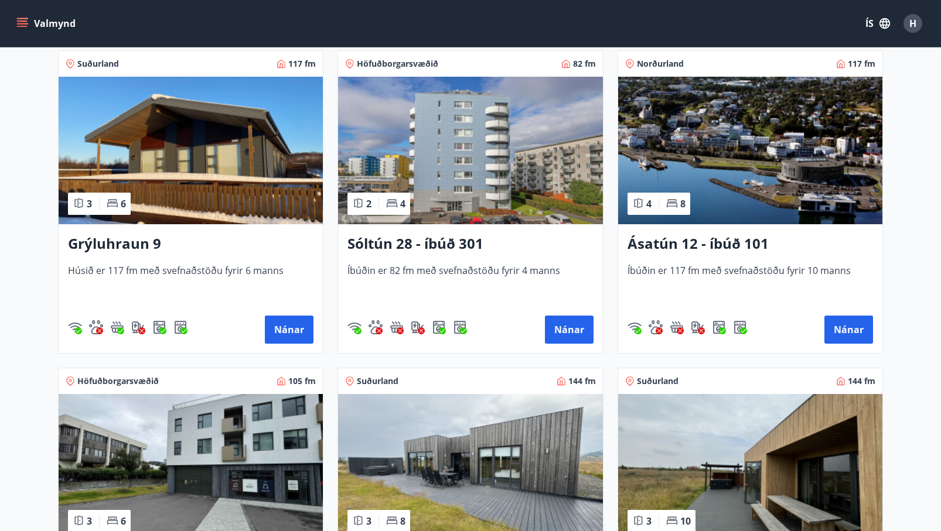
click at [671, 267] on span "Íbúðin er 117 fm með svefnaðstöðu fyrir 10 manns" at bounding box center [750, 283] width 245 height 39
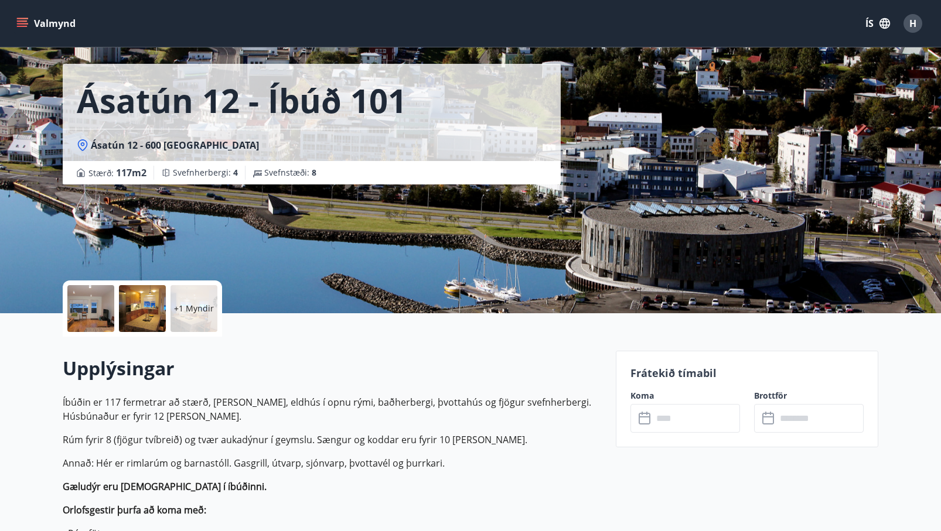
scroll to position [38, 0]
click at [101, 312] on div at bounding box center [90, 308] width 47 height 47
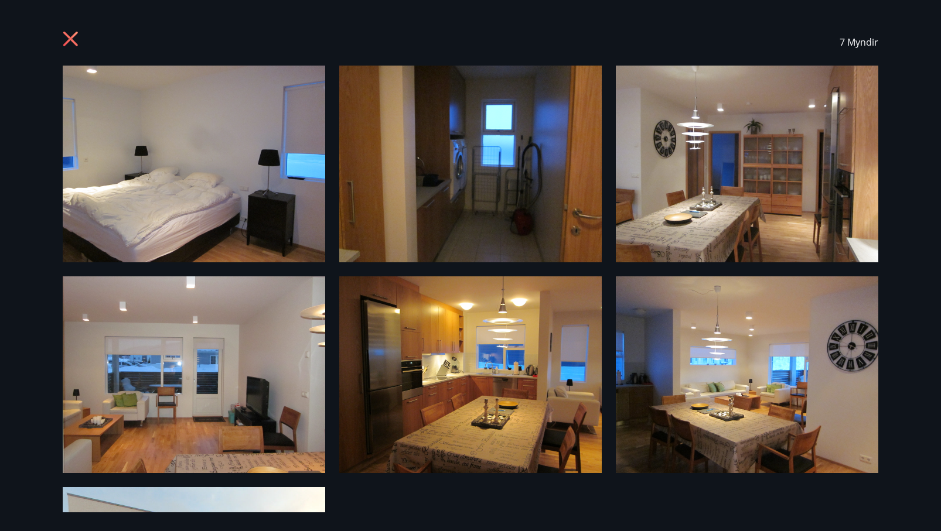
scroll to position [0, 0]
click at [73, 36] on icon at bounding box center [70, 39] width 15 height 15
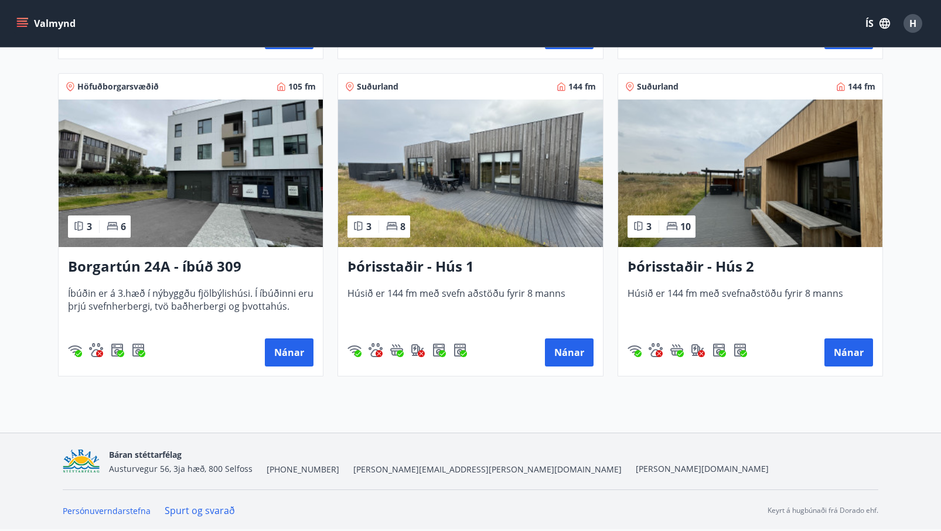
scroll to position [831, 0]
click at [800, 297] on span "Húsið er 144 fm með svefnaðstöðu fyrir 8 manns" at bounding box center [750, 306] width 245 height 39
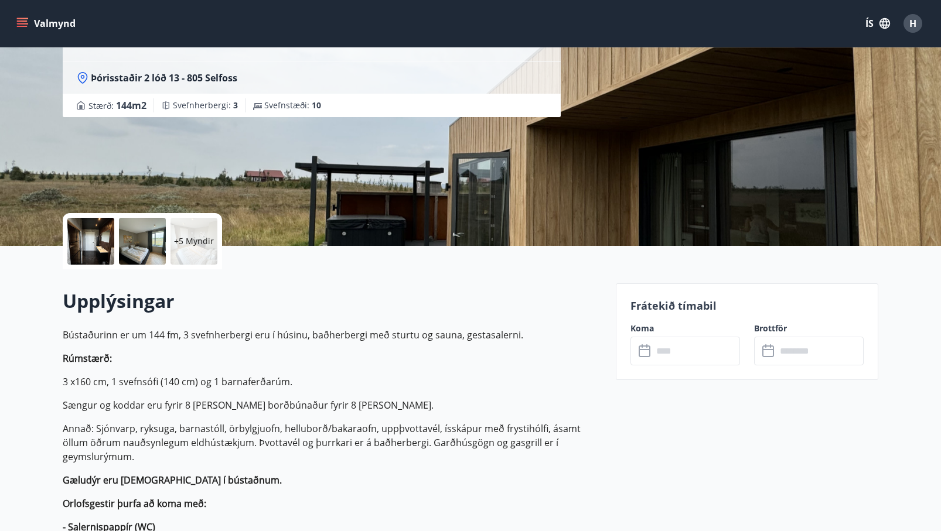
scroll to position [119, 0]
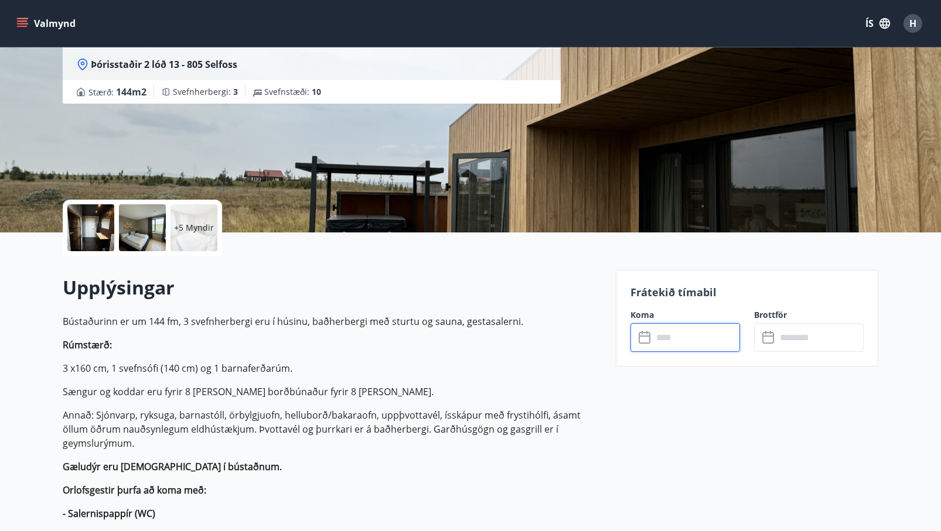
click at [685, 342] on input "text" at bounding box center [696, 337] width 87 height 29
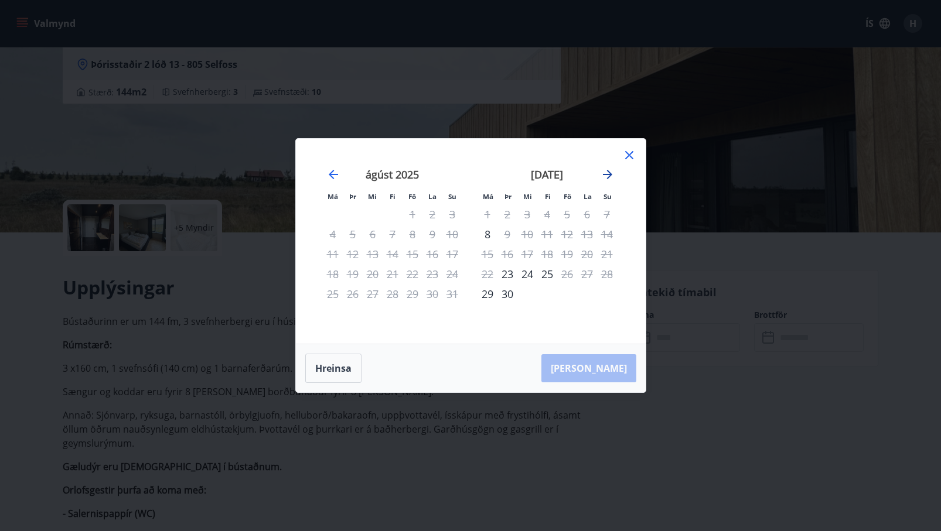
click at [609, 176] on icon "Move forward to switch to the next month." at bounding box center [607, 174] width 9 height 9
click at [609, 177] on icon "Move forward to switch to the next month." at bounding box center [607, 174] width 9 height 9
click at [260, 329] on div "Má Þr Mi Fi Fö La Su Má Þr Mi Fi Fö La Su [DATE] 1 2 3 4 5 6 7 8 9 10 11 12 13 …" at bounding box center [470, 265] width 941 height 531
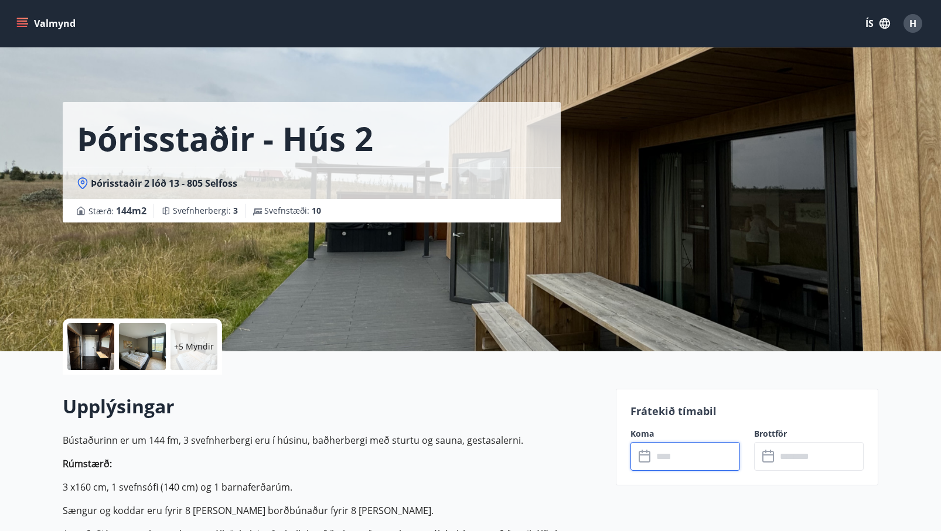
scroll to position [0, 0]
click at [107, 347] on div at bounding box center [90, 346] width 47 height 47
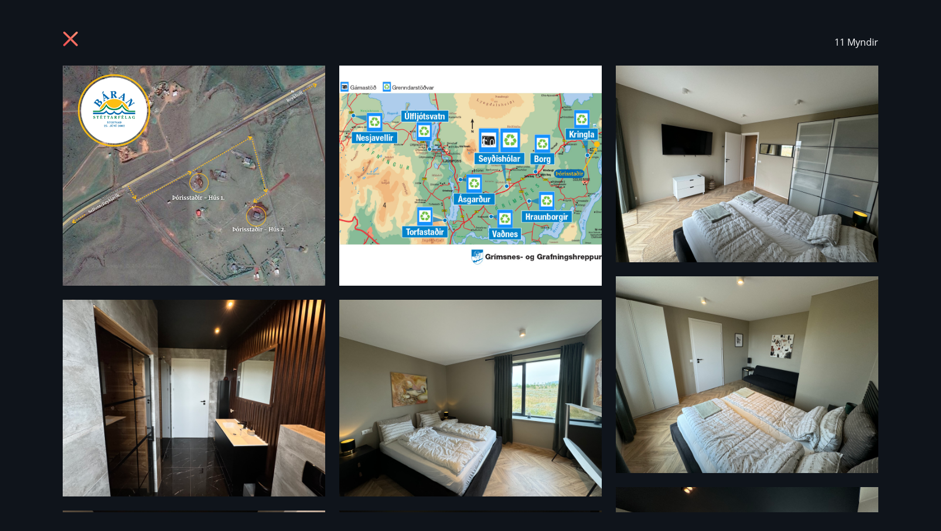
click at [705, 196] on img at bounding box center [747, 164] width 262 height 197
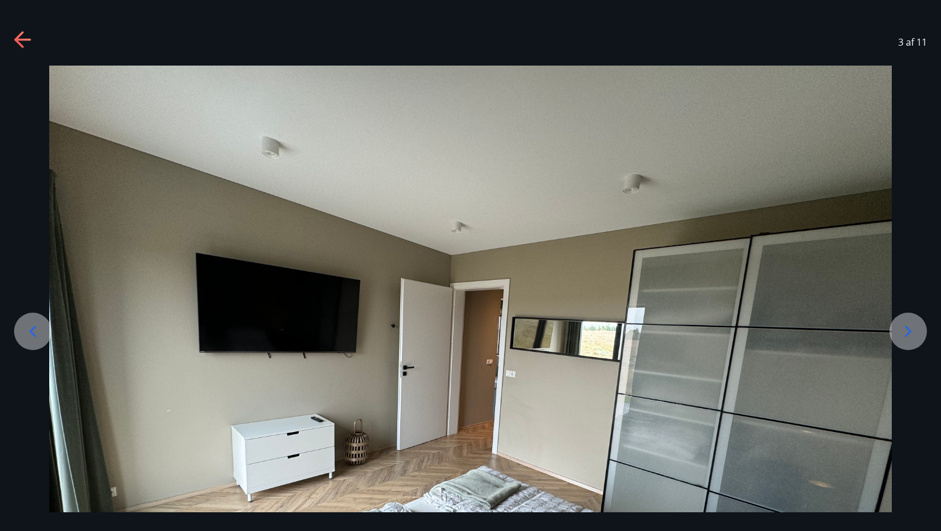
click at [909, 331] on icon at bounding box center [908, 331] width 6 height 11
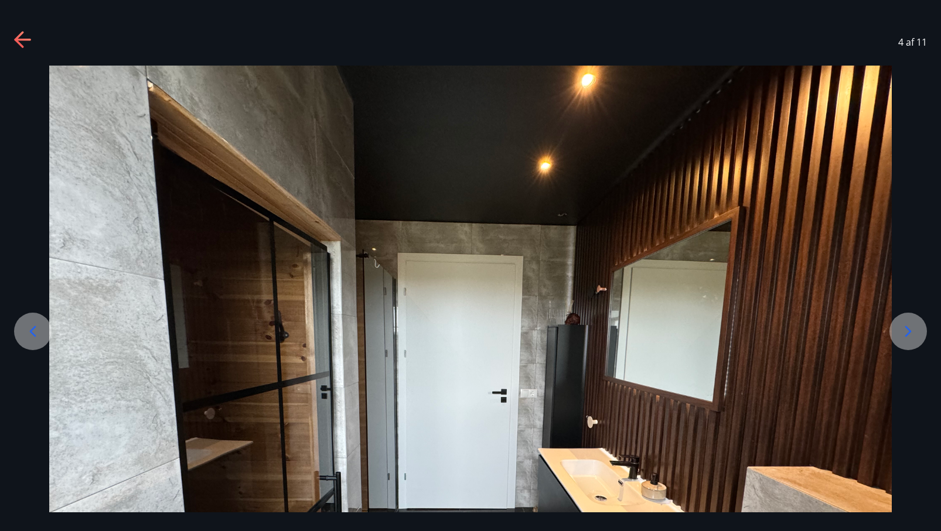
click at [909, 332] on icon at bounding box center [908, 331] width 19 height 19
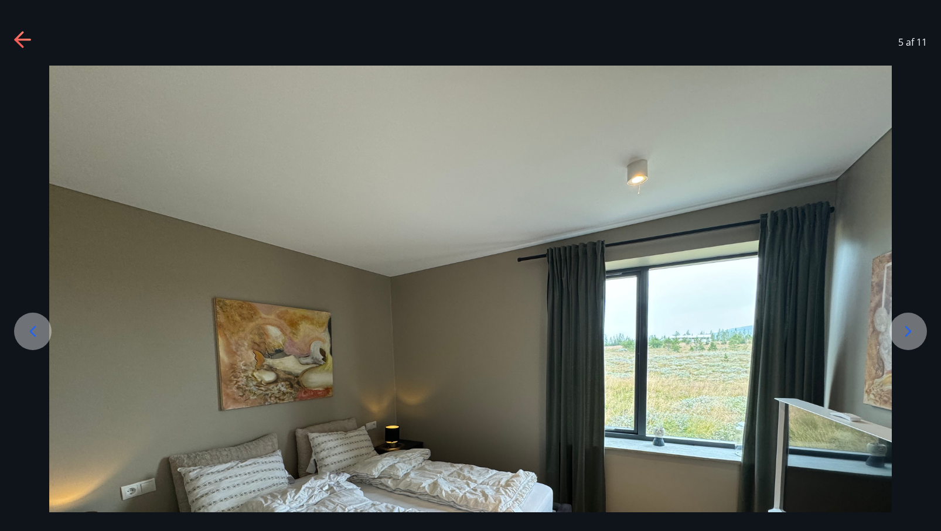
click at [909, 325] on icon at bounding box center [908, 331] width 19 height 19
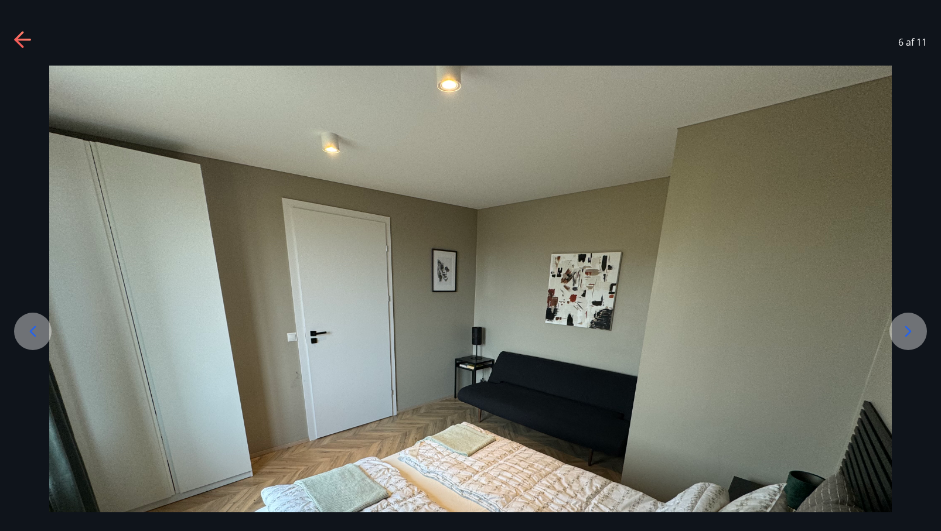
click at [909, 326] on icon at bounding box center [908, 331] width 19 height 19
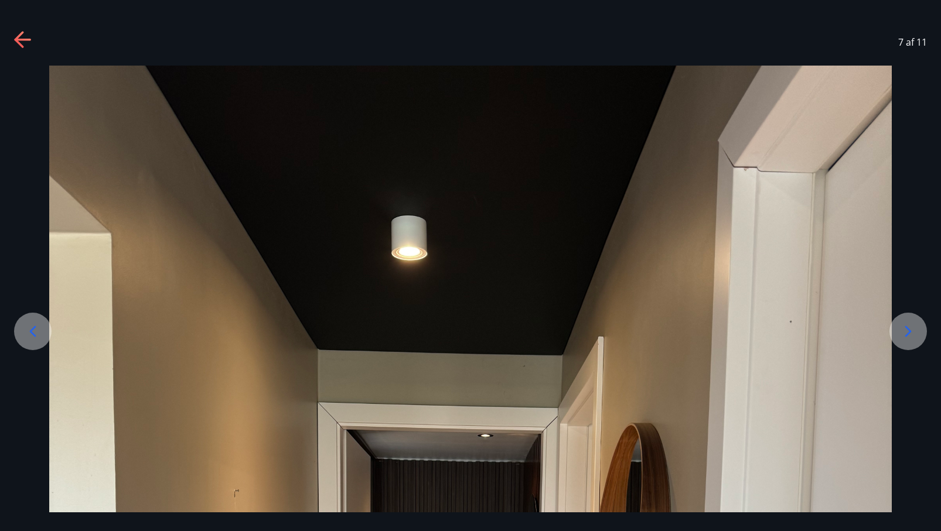
click at [909, 326] on icon at bounding box center [908, 331] width 19 height 19
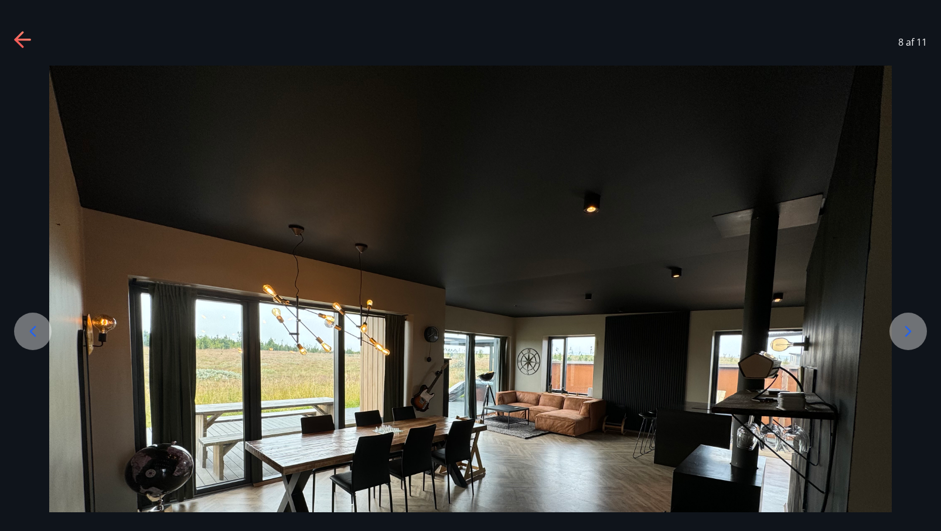
click at [23, 45] on icon at bounding box center [23, 40] width 19 height 19
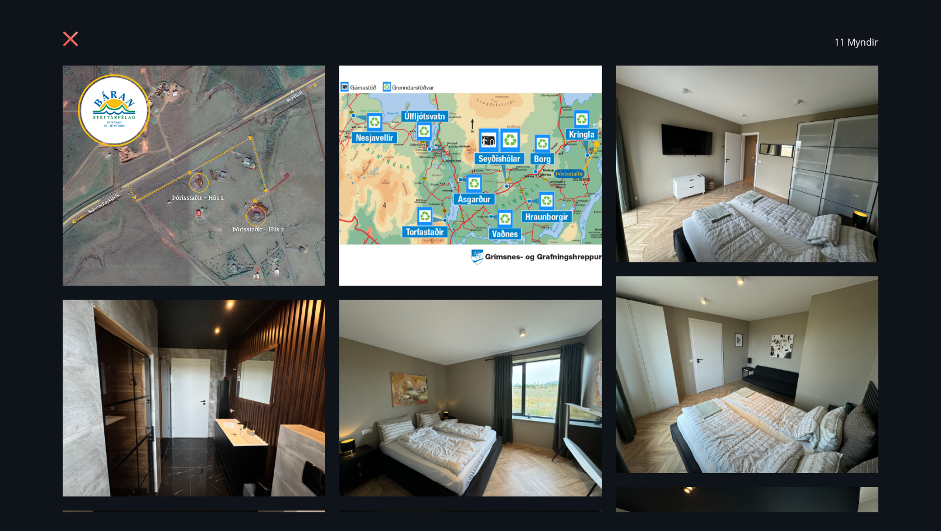
click at [74, 42] on icon at bounding box center [70, 39] width 15 height 15
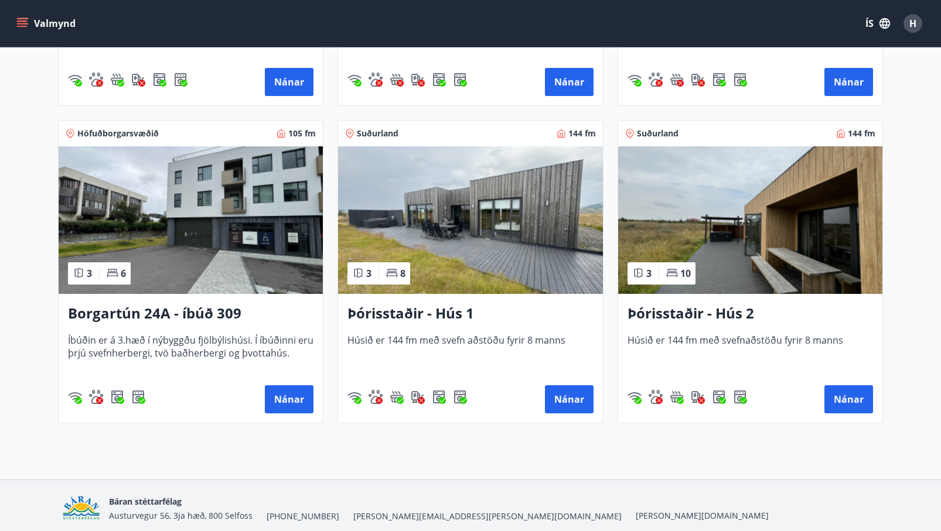
scroll to position [785, 0]
click at [432, 316] on h3 "Þórisstaðir - Hús 1" at bounding box center [469, 313] width 245 height 21
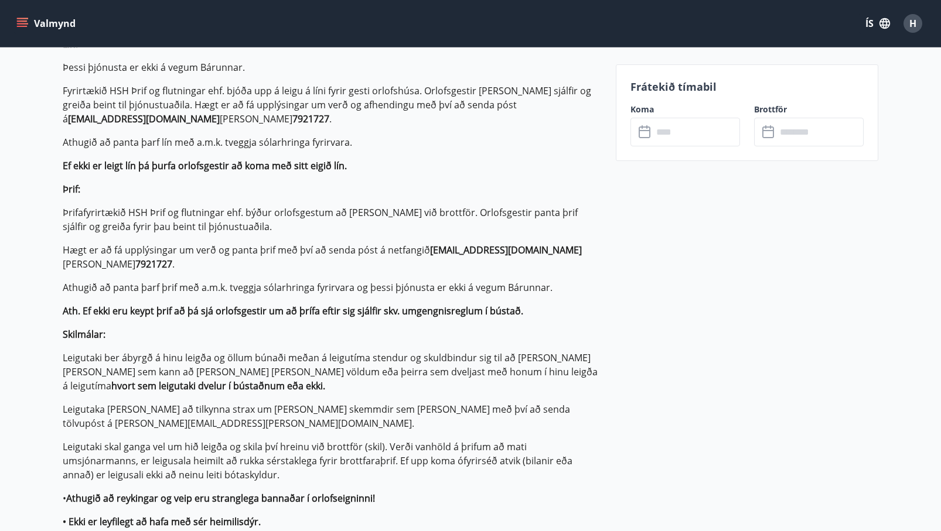
scroll to position [799, 0]
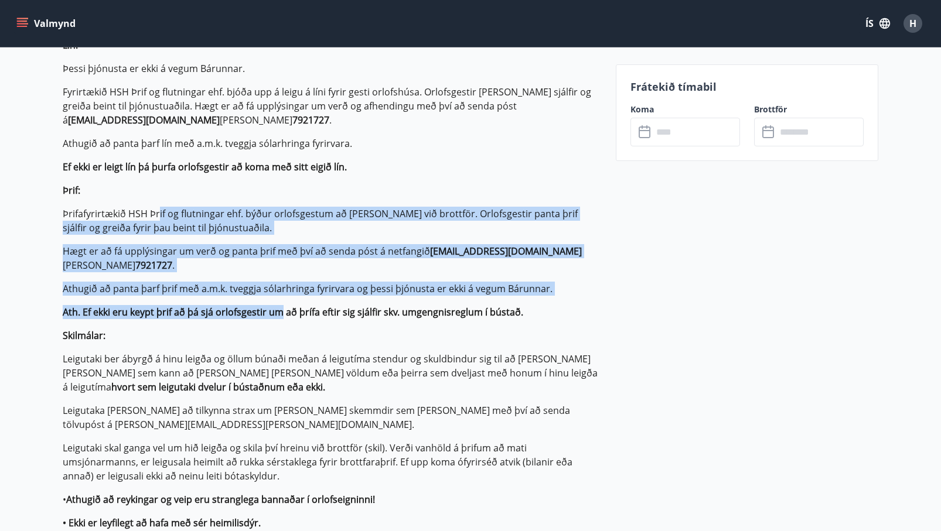
drag, startPoint x: 159, startPoint y: 212, endPoint x: 293, endPoint y: 314, distance: 168.9
click at [293, 314] on p "Bústaðurinn er um 144 fm, 3 svefnherbergi eru í húsinu, eldhús, [PERSON_NAME] b…" at bounding box center [332, 148] width 539 height 1026
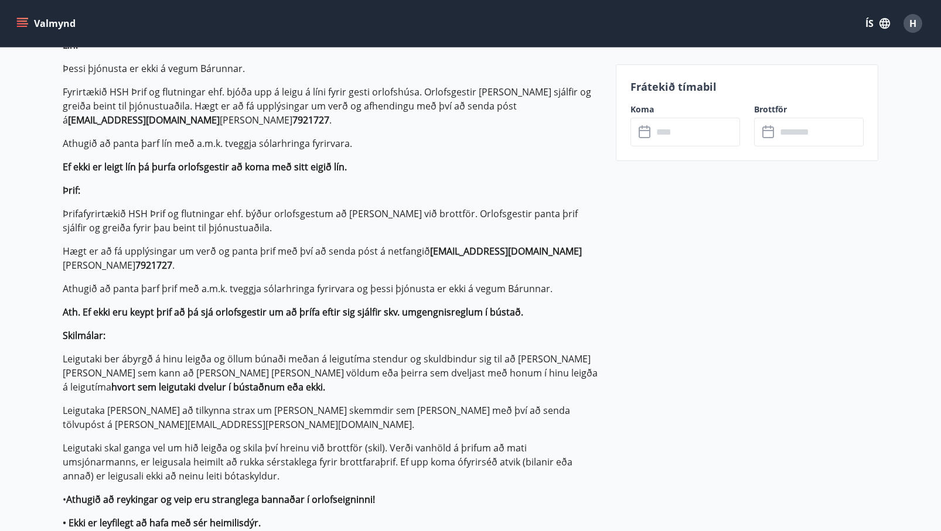
click at [325, 328] on p "Bústaðurinn er um 144 fm, 3 svefnherbergi eru í húsinu, eldhús, [PERSON_NAME] b…" at bounding box center [332, 148] width 539 height 1026
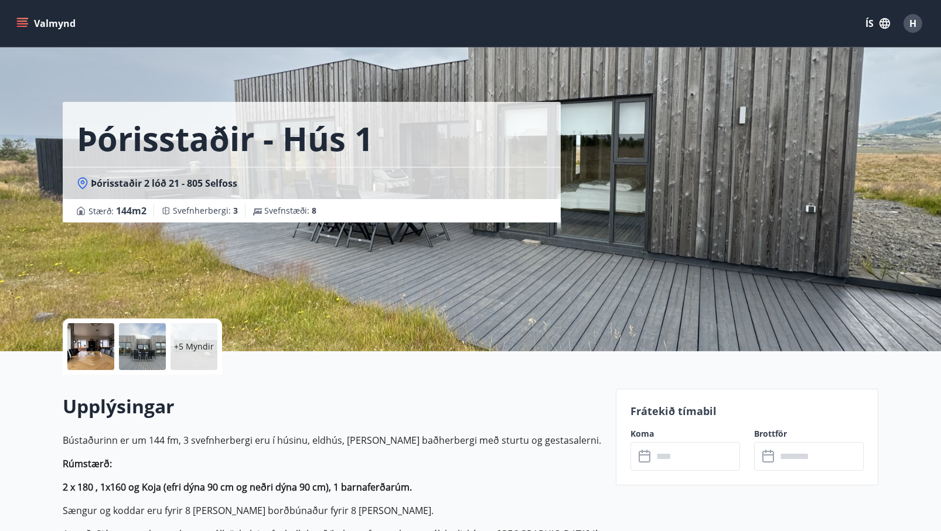
scroll to position [0, 0]
click at [674, 455] on input "text" at bounding box center [696, 456] width 87 height 29
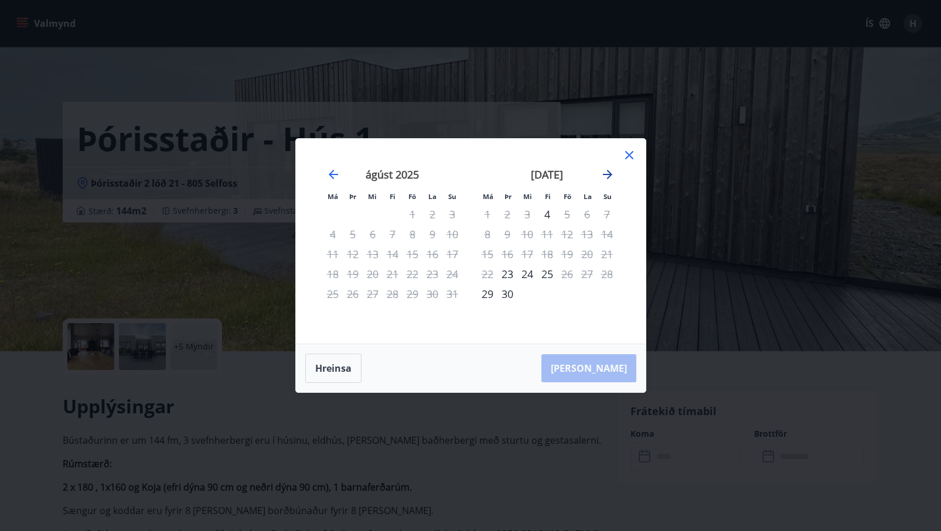
click at [608, 173] on icon "Move forward to switch to the next month." at bounding box center [608, 175] width 14 height 14
click at [608, 175] on icon "Move forward to switch to the next month." at bounding box center [607, 174] width 9 height 9
click at [155, 175] on div "Má Þr Mi Fi Fö La Su Má Þr Mi Fi Fö La Su [DATE] 1 2 3 4 5 6 7 8 9 10 11 12 13 …" at bounding box center [470, 265] width 941 height 531
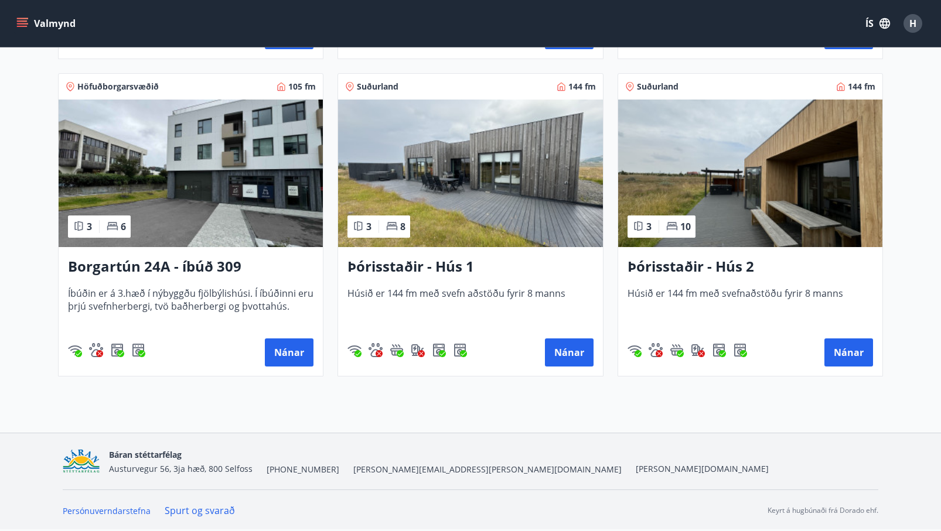
scroll to position [831, 0]
click at [718, 272] on h3 "Þórisstaðir - Hús 2" at bounding box center [750, 267] width 245 height 21
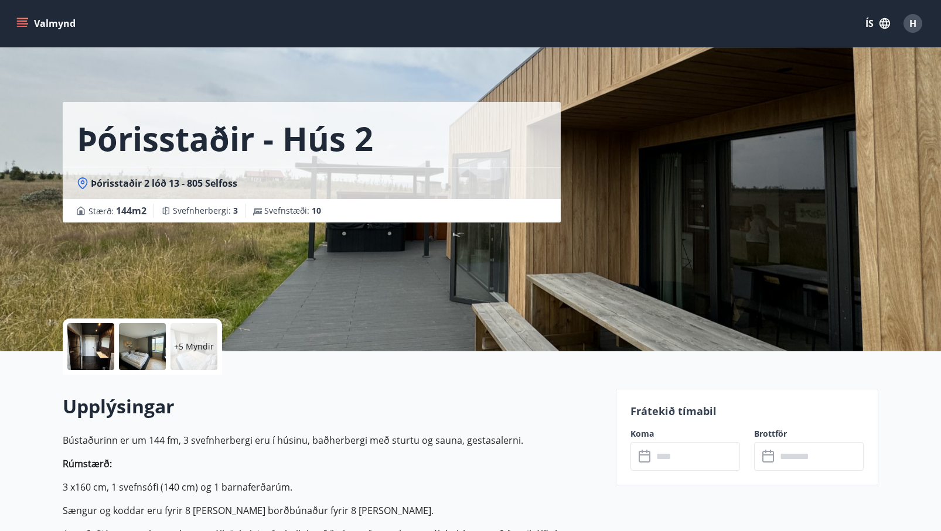
click at [193, 345] on p "+5 Myndir" at bounding box center [194, 347] width 40 height 12
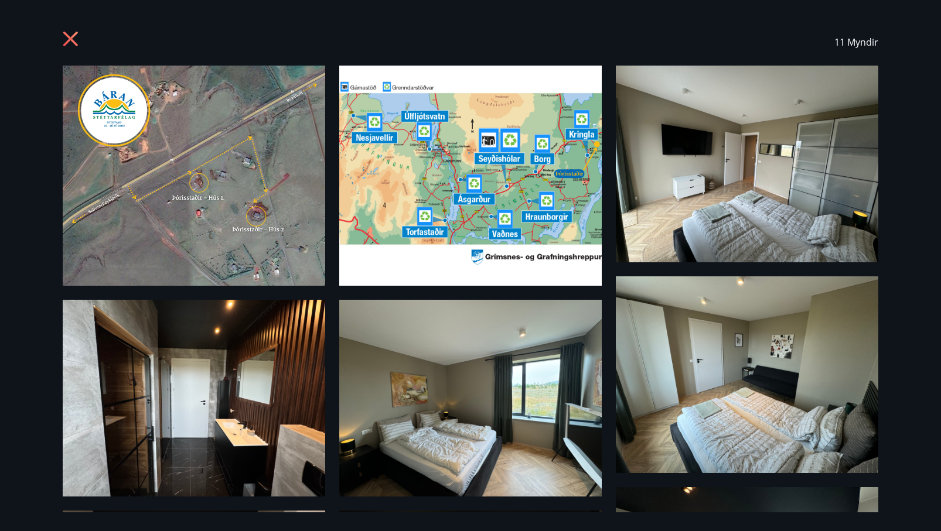
click at [75, 40] on icon at bounding box center [72, 40] width 19 height 19
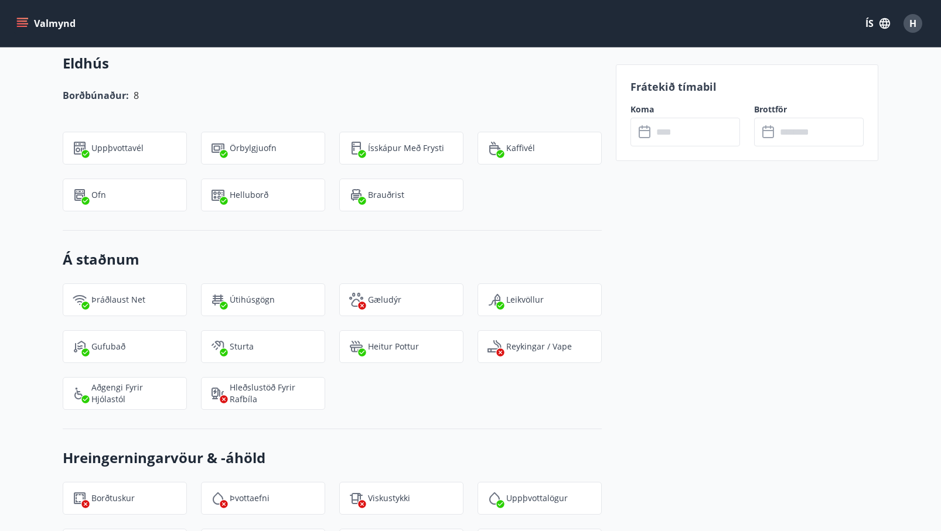
scroll to position [2061, 0]
click at [669, 137] on input "text" at bounding box center [696, 132] width 87 height 29
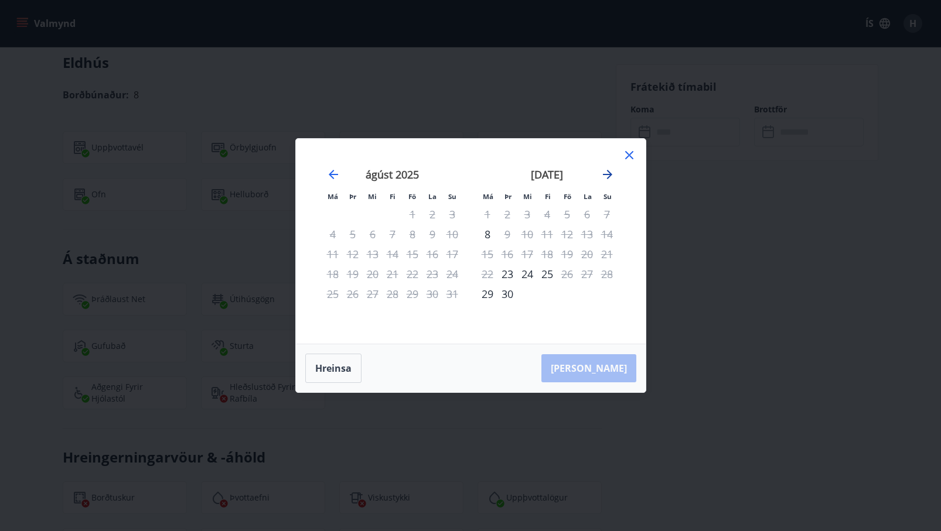
click at [607, 174] on icon "Move forward to switch to the next month." at bounding box center [607, 174] width 9 height 9
click at [606, 175] on icon "Move forward to switch to the next month." at bounding box center [607, 174] width 9 height 9
click at [721, 273] on div "Má Þr Mi Fi Fö La Su Má Þr Mi Fi Fö La Su [DATE] 1 2 3 4 5 6 7 8 9 10 11 12 13 …" at bounding box center [470, 265] width 941 height 531
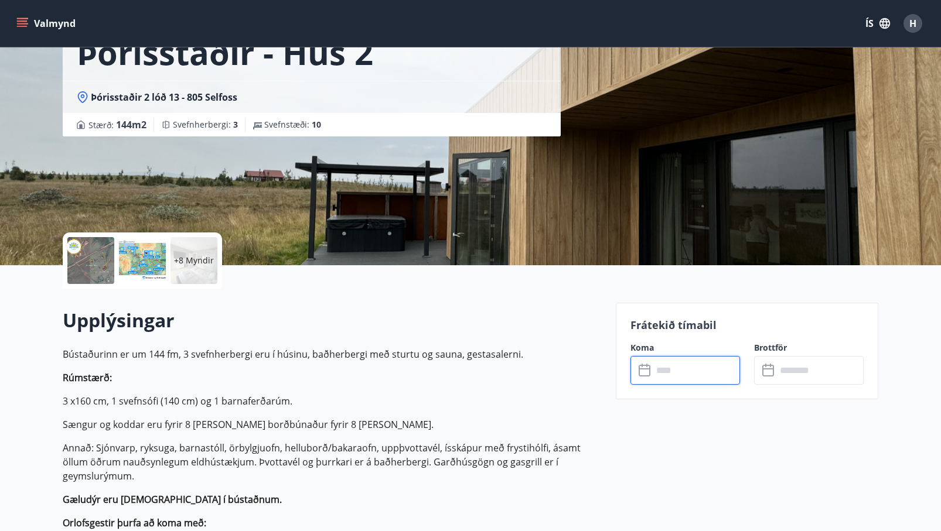
scroll to position [72, 0]
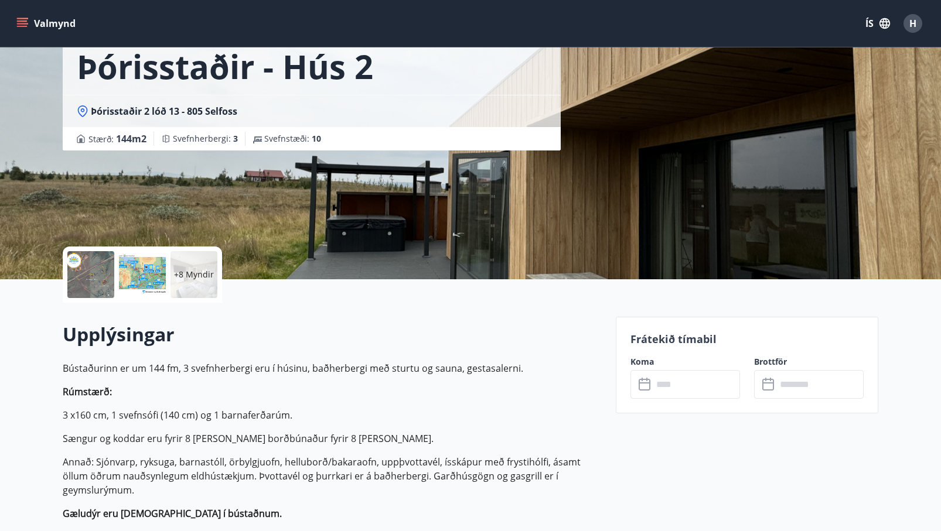
click at [200, 278] on p "+8 Myndir" at bounding box center [194, 275] width 40 height 12
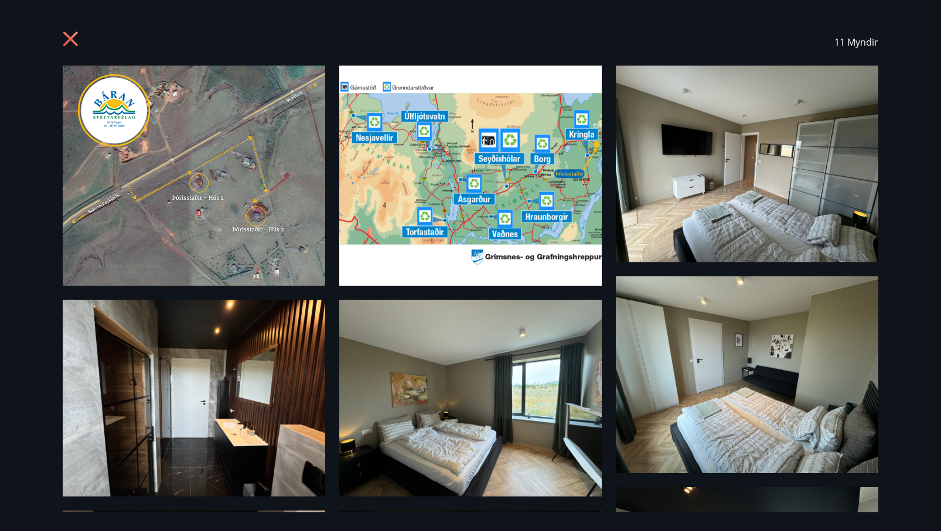
scroll to position [0, 0]
click at [72, 45] on icon at bounding box center [72, 40] width 19 height 19
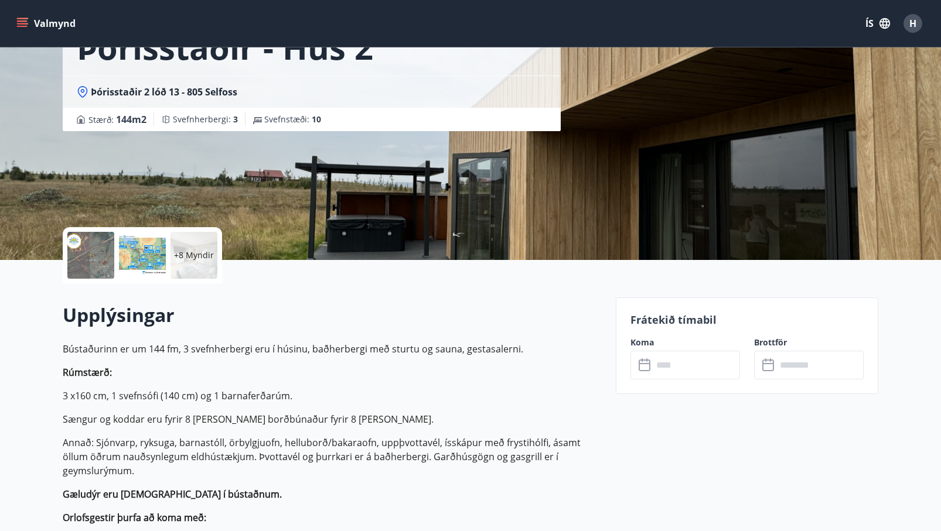
scroll to position [101, 0]
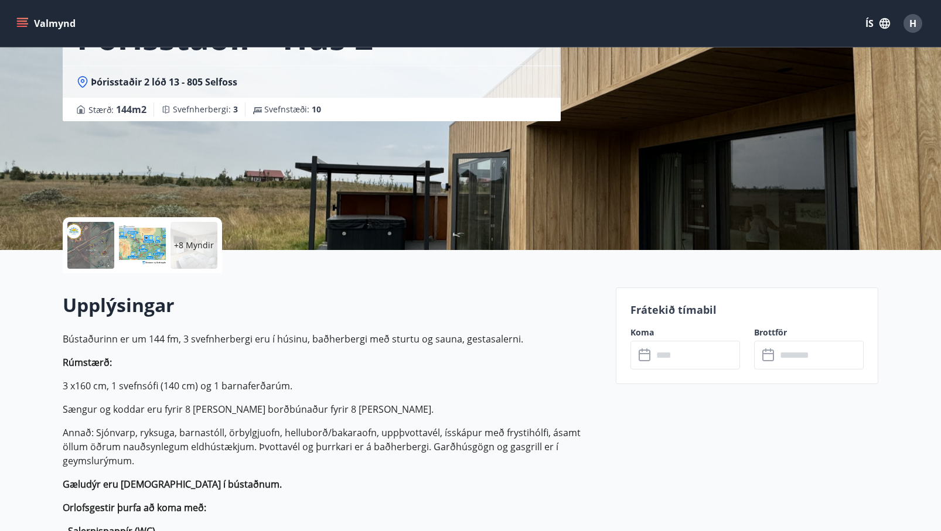
click at [688, 347] on input "text" at bounding box center [696, 355] width 87 height 29
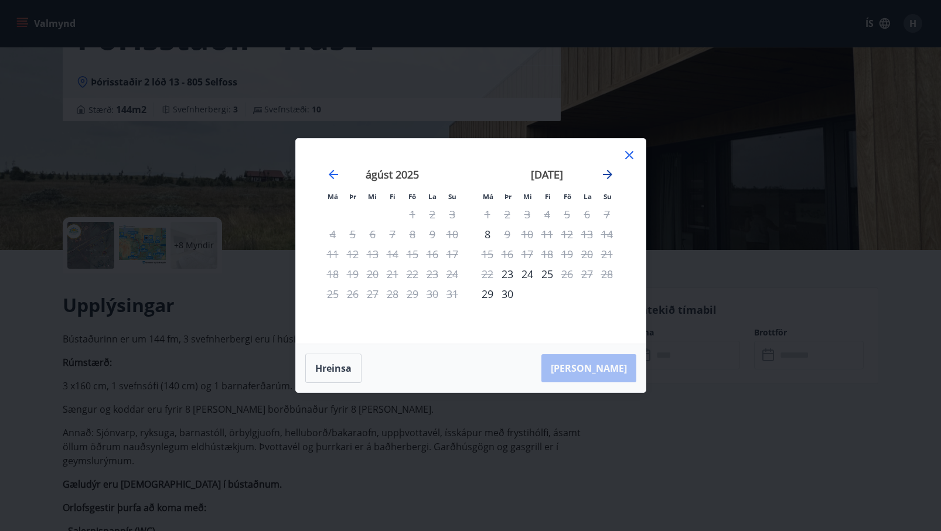
click at [610, 172] on icon "Move forward to switch to the next month." at bounding box center [608, 175] width 14 height 14
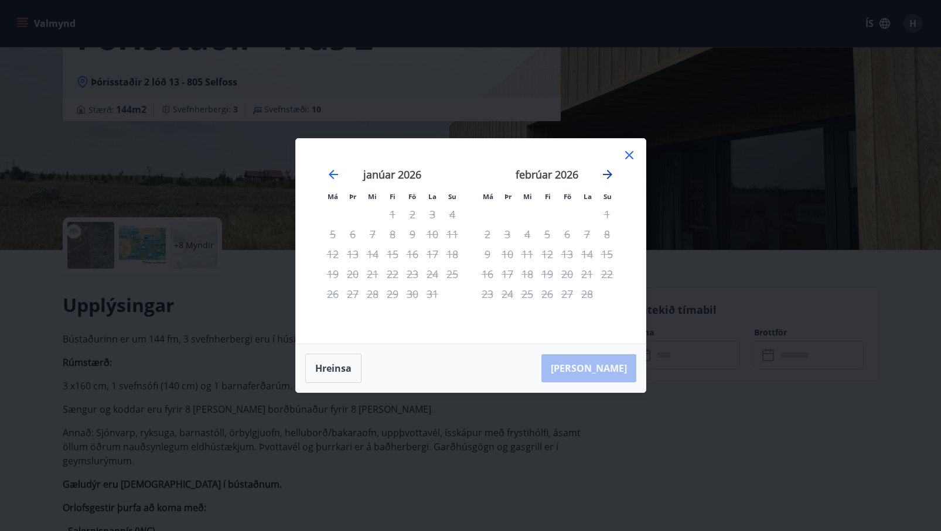
click at [610, 172] on icon "Move forward to switch to the next month." at bounding box center [608, 175] width 14 height 14
click at [336, 176] on icon "Move backward to switch to the previous month." at bounding box center [333, 175] width 14 height 14
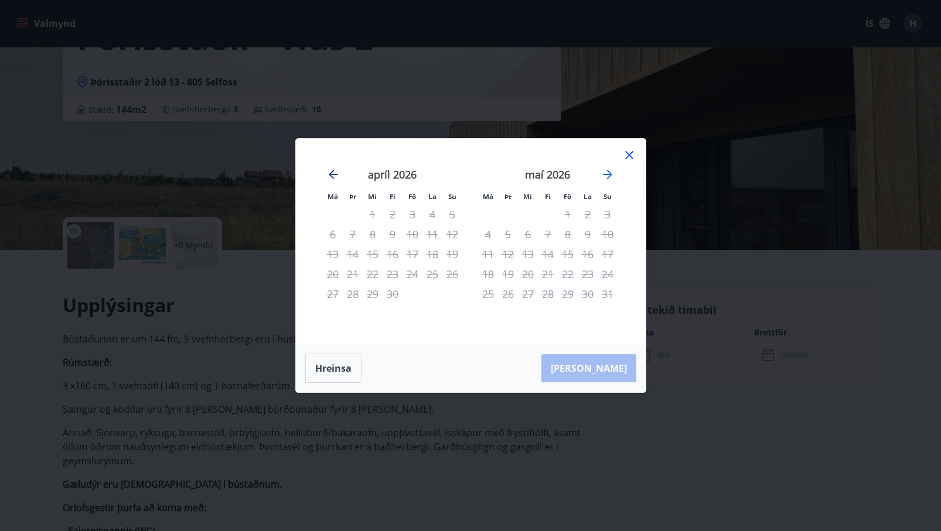
click at [336, 176] on icon "Move backward to switch to the previous month." at bounding box center [333, 175] width 14 height 14
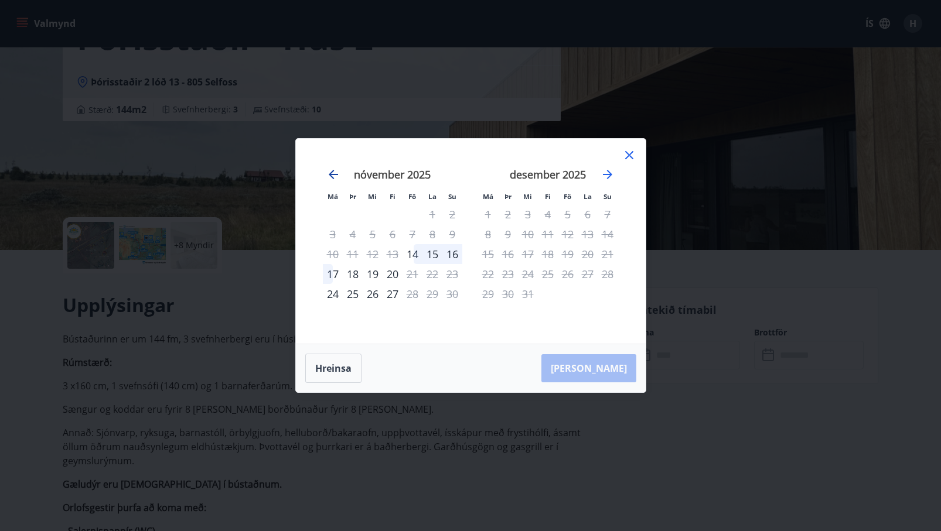
click at [336, 176] on icon "Move backward to switch to the previous month." at bounding box center [333, 175] width 14 height 14
click at [606, 170] on icon "Move forward to switch to the next month." at bounding box center [608, 175] width 14 height 14
click at [339, 176] on icon "Move backward to switch to the previous month." at bounding box center [333, 175] width 14 height 14
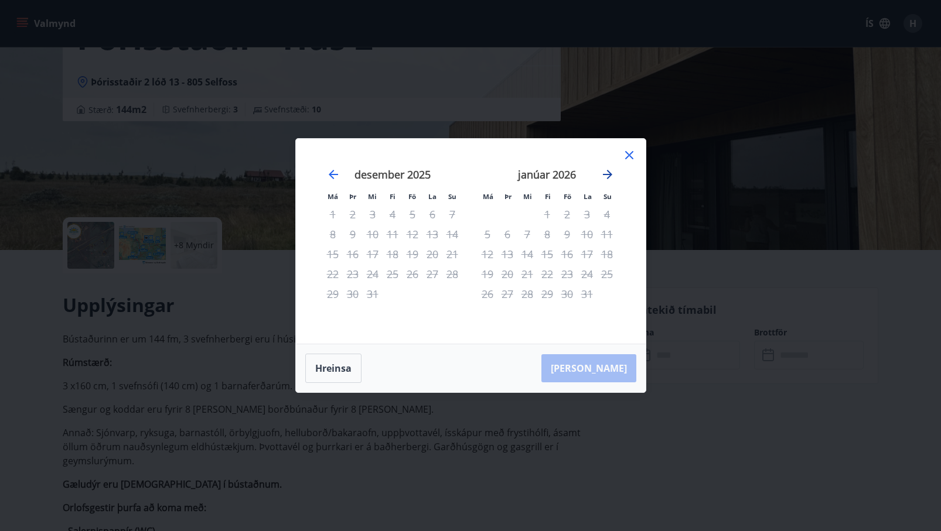
click at [610, 172] on icon "Move forward to switch to the next month." at bounding box center [608, 175] width 14 height 14
click at [608, 175] on icon "Move forward to switch to the next month." at bounding box center [607, 174] width 9 height 9
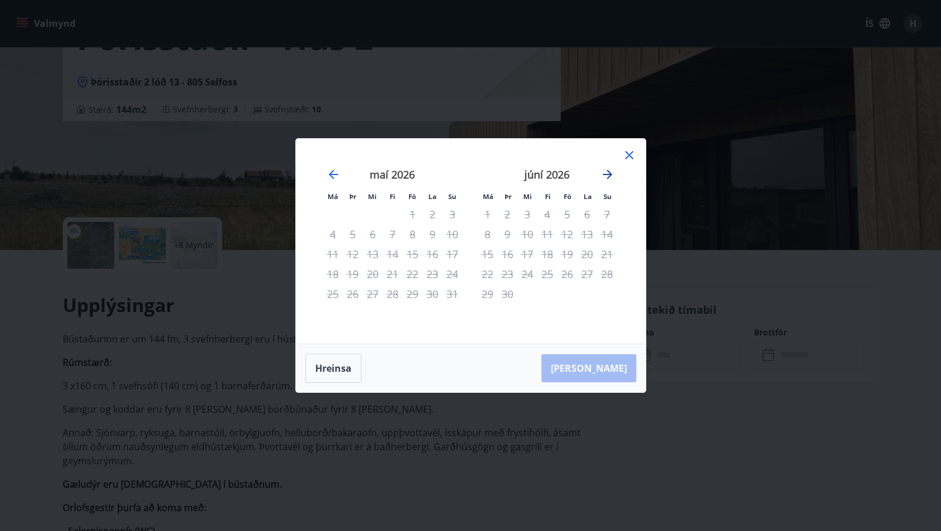
click at [608, 175] on icon "Move forward to switch to the next month." at bounding box center [607, 174] width 9 height 9
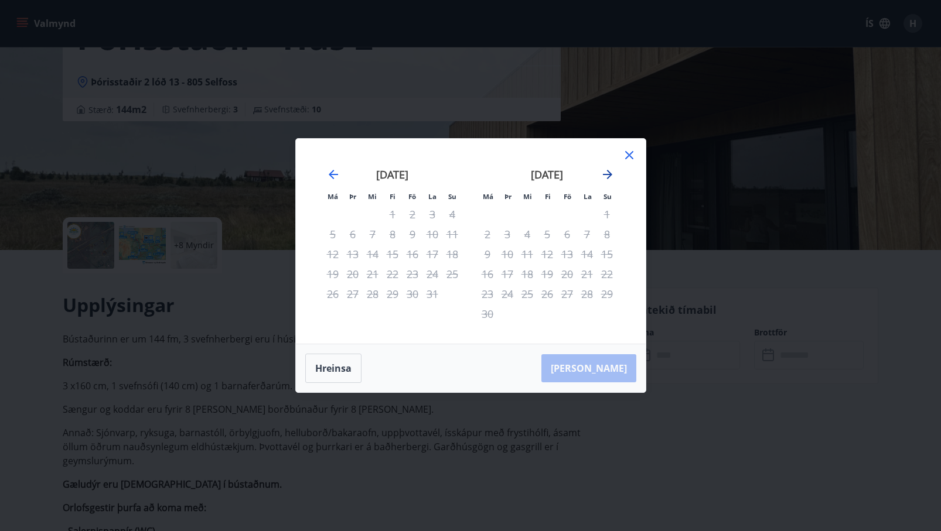
click at [608, 175] on icon "Move forward to switch to the next month." at bounding box center [607, 174] width 9 height 9
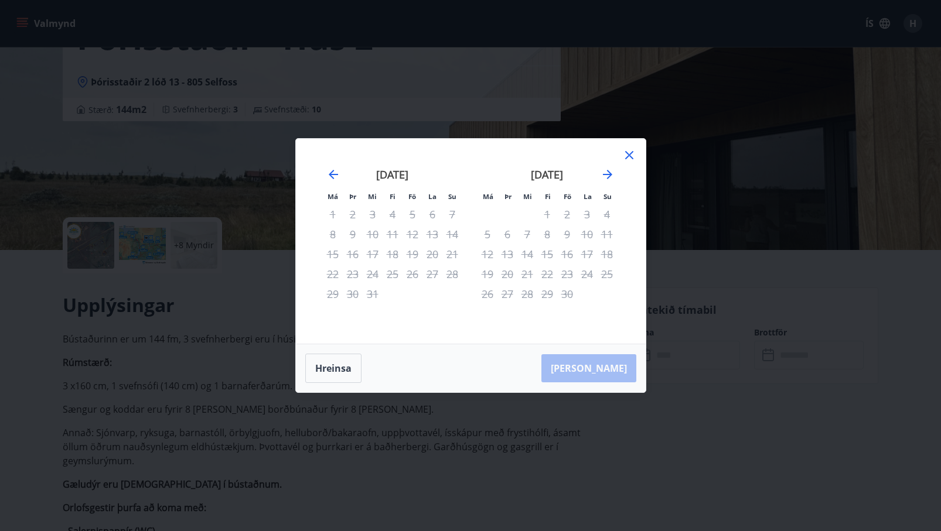
click at [623, 155] on icon at bounding box center [629, 155] width 14 height 14
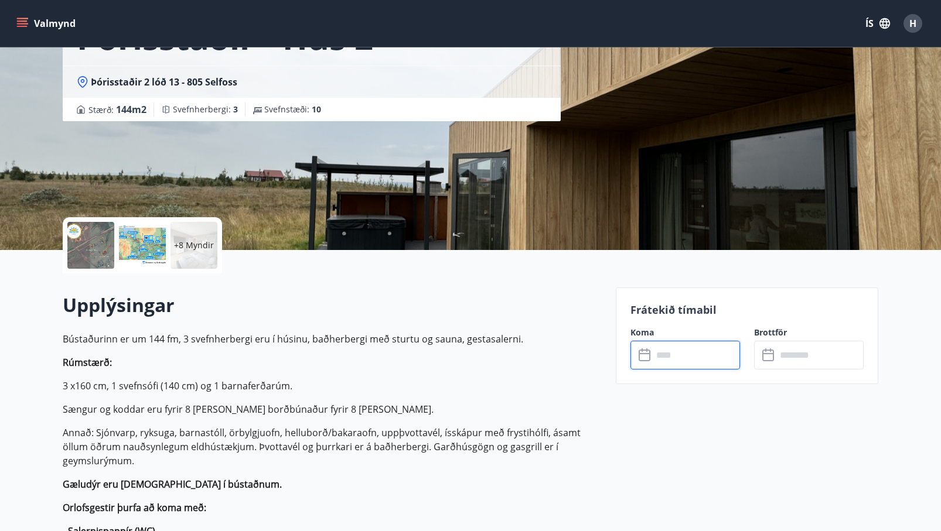
click at [657, 355] on input "text" at bounding box center [696, 355] width 87 height 29
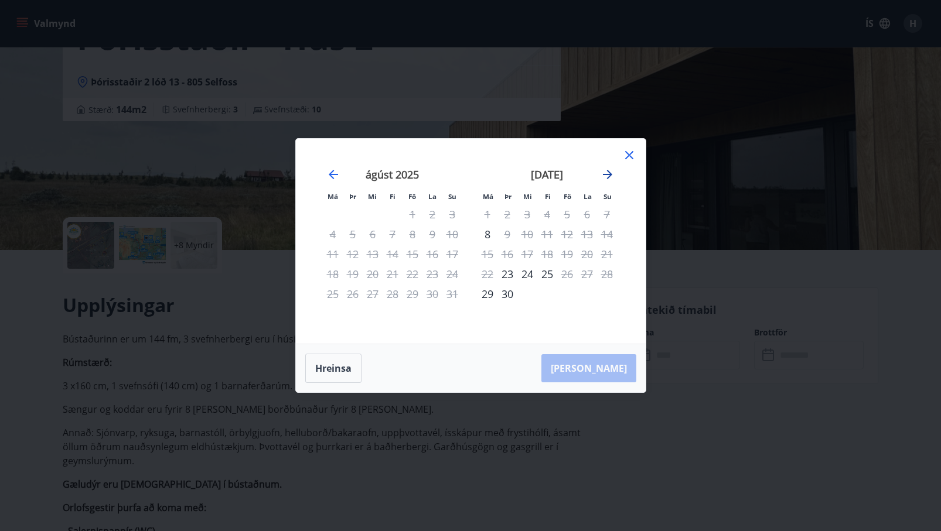
click at [603, 172] on icon "Move forward to switch to the next month." at bounding box center [608, 175] width 14 height 14
click at [606, 177] on icon "Move forward to switch to the next month." at bounding box center [608, 175] width 14 height 14
click at [628, 154] on icon at bounding box center [629, 155] width 8 height 8
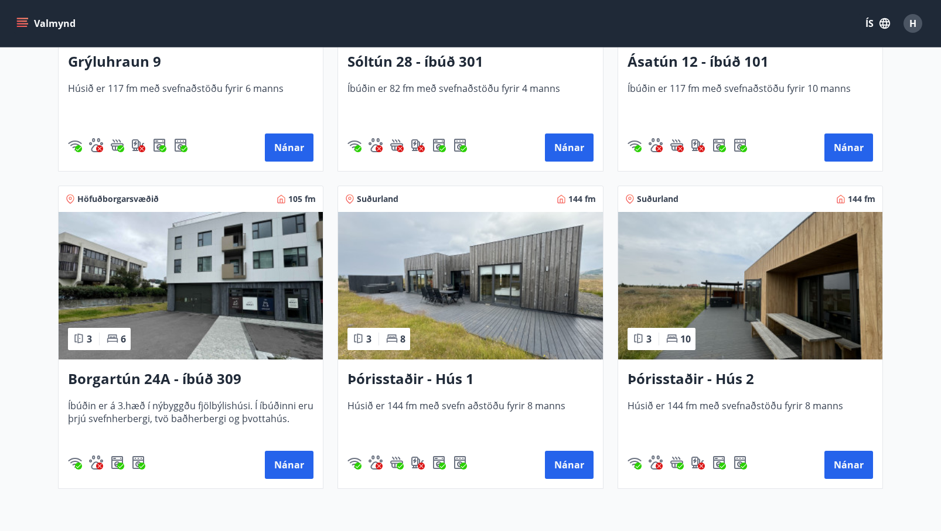
scroll to position [719, 0]
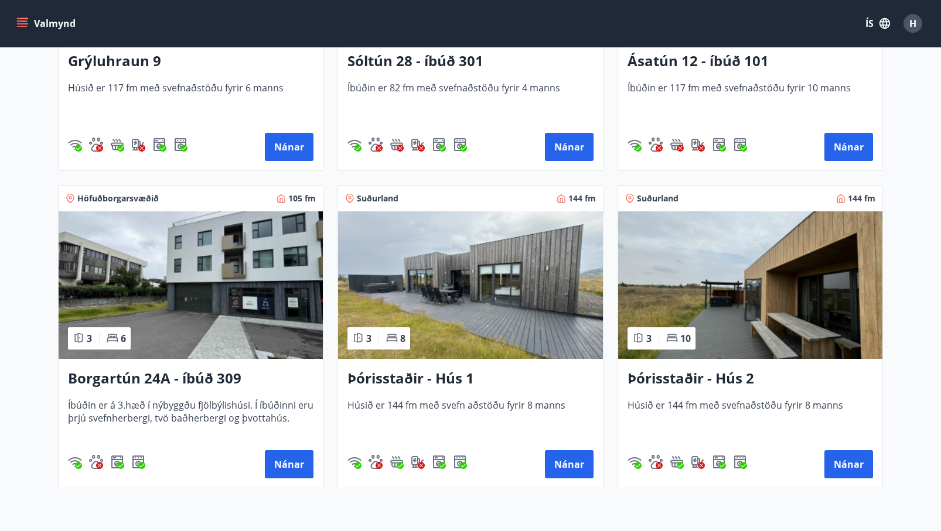
click at [223, 313] on img at bounding box center [191, 286] width 264 height 148
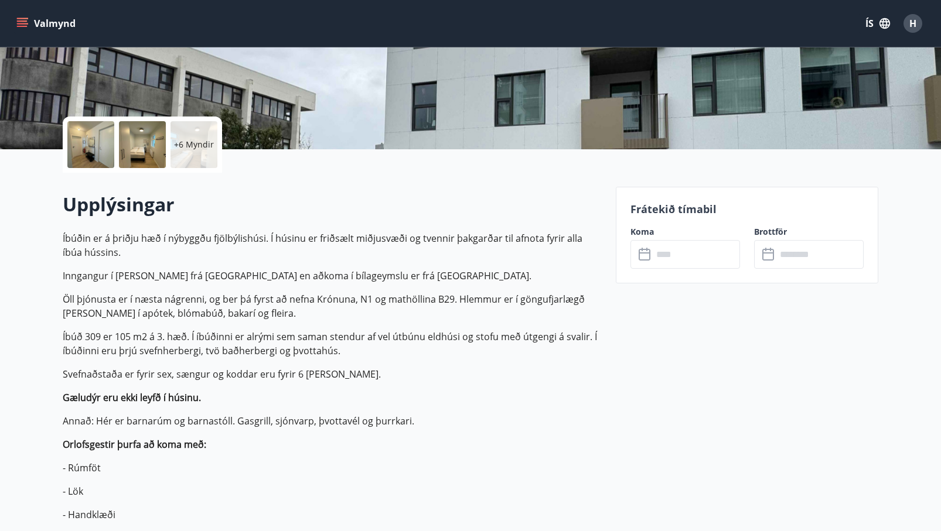
scroll to position [202, 0]
click at [687, 253] on input "text" at bounding box center [696, 254] width 87 height 29
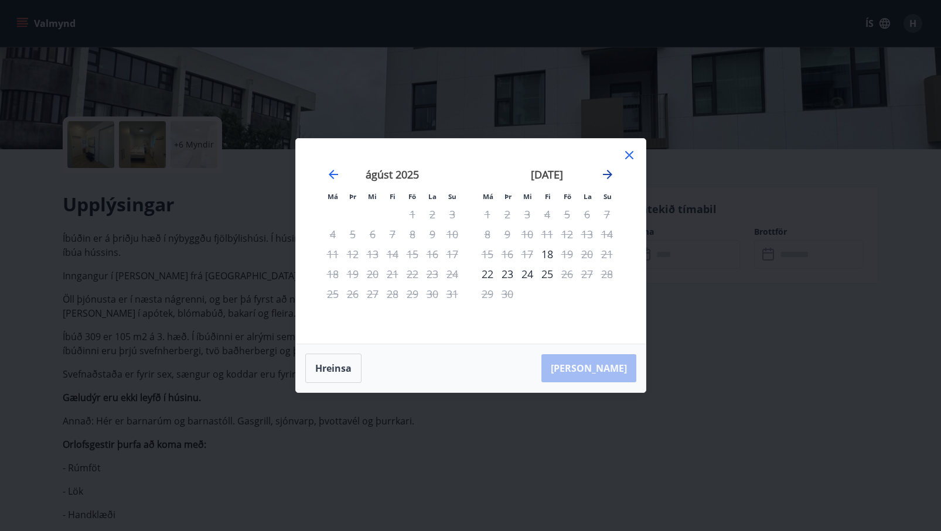
click at [606, 173] on icon "Move forward to switch to the next month." at bounding box center [608, 175] width 14 height 14
click at [569, 234] on div "10" at bounding box center [567, 234] width 20 height 20
click at [606, 231] on div "12" at bounding box center [607, 234] width 20 height 20
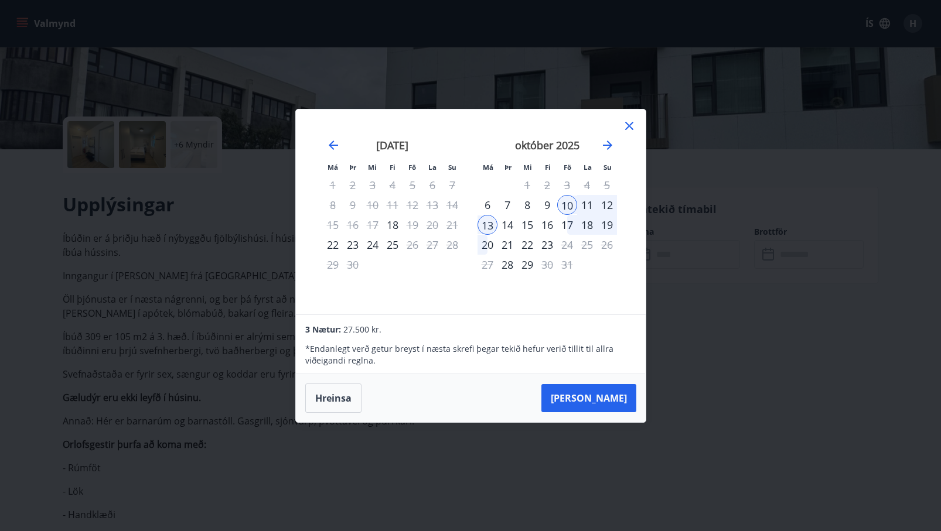
click at [604, 203] on div "12" at bounding box center [607, 205] width 20 height 20
click at [483, 226] on div "13" at bounding box center [488, 225] width 20 height 20
click at [711, 257] on div "Má Þr Mi Fi Fö La Su Má Þr Mi Fi Fö La Su [DATE] 1 2 3 4 5 6 7 8 9 10 11 12 13 …" at bounding box center [470, 265] width 941 height 531
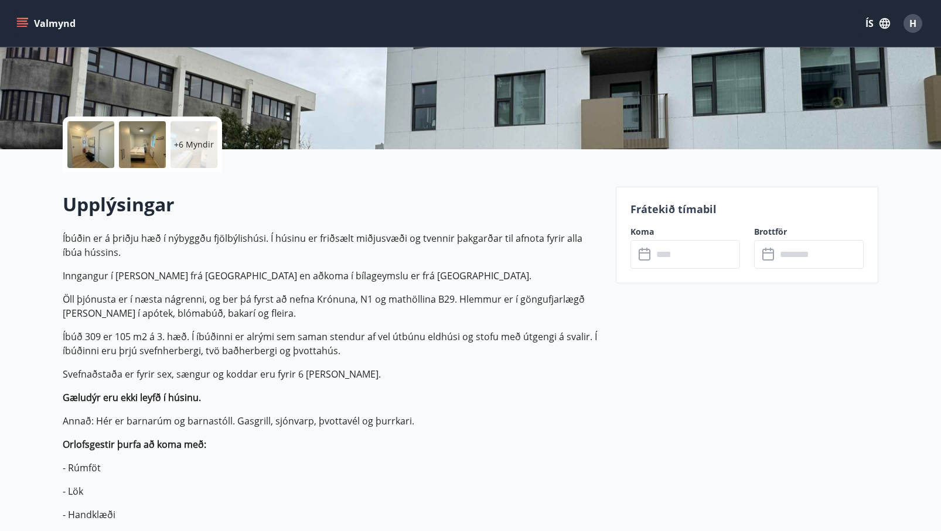
click at [92, 145] on div at bounding box center [90, 144] width 47 height 47
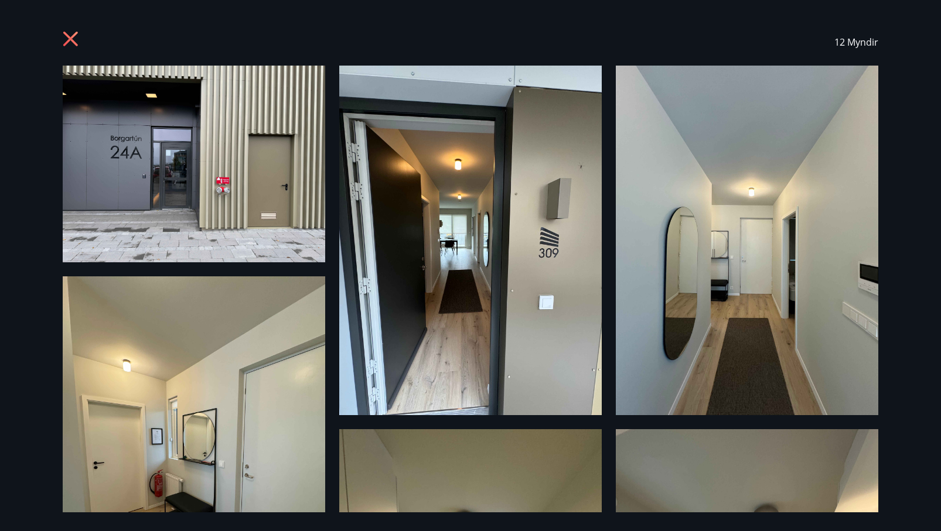
scroll to position [0, 0]
click at [71, 37] on icon at bounding box center [72, 40] width 19 height 19
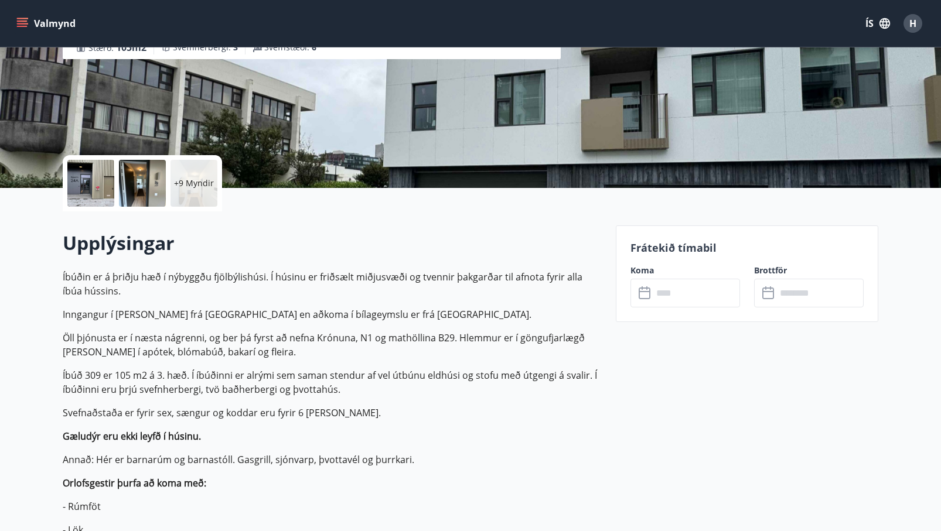
scroll to position [161, 0]
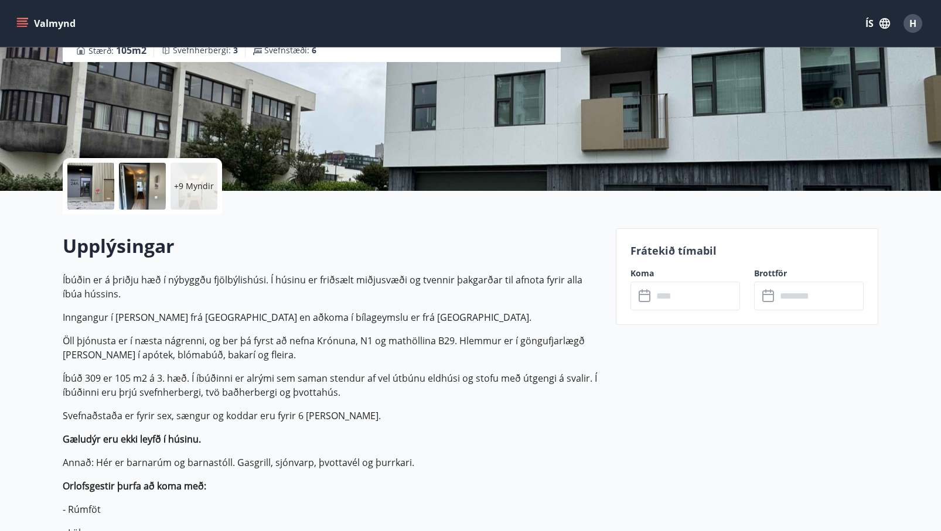
click at [681, 293] on input "text" at bounding box center [696, 296] width 87 height 29
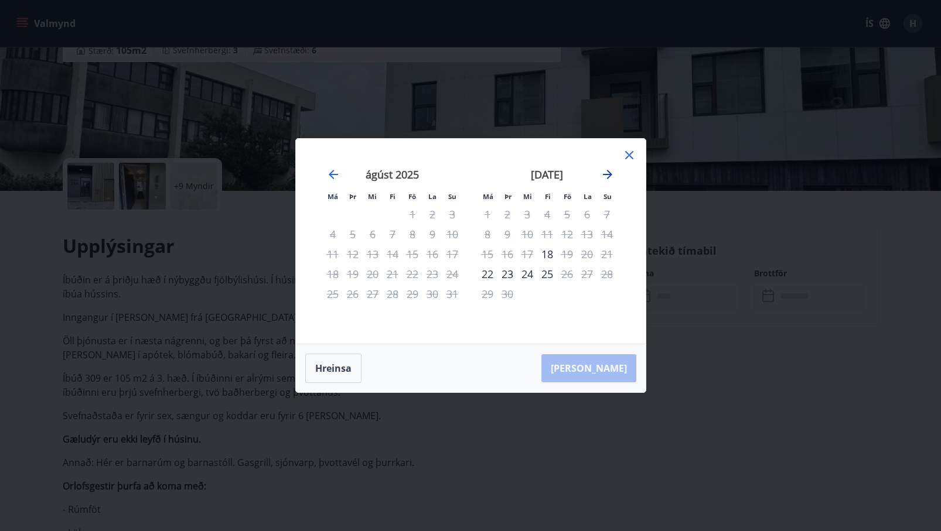
click at [606, 176] on icon "Move forward to switch to the next month." at bounding box center [608, 175] width 14 height 14
click at [609, 172] on icon "Move forward to switch to the next month." at bounding box center [607, 174] width 9 height 9
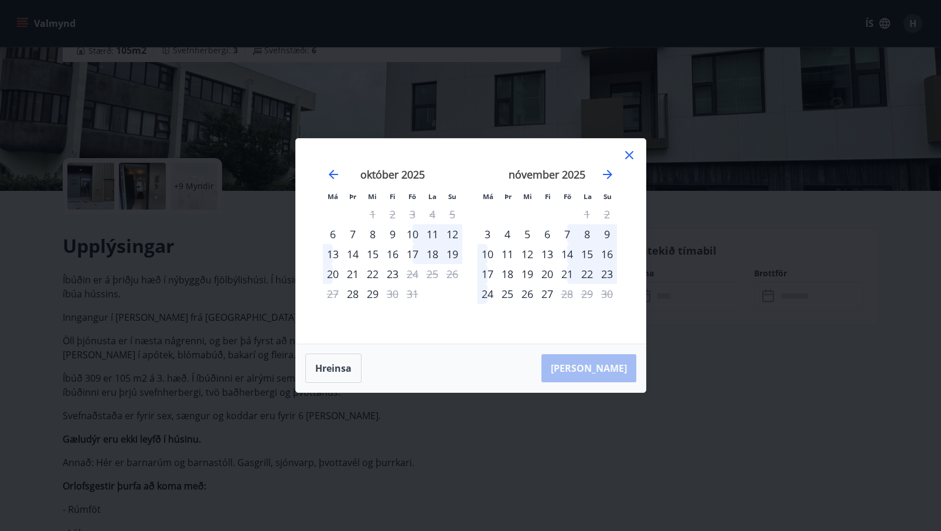
click at [630, 155] on icon at bounding box center [629, 155] width 8 height 8
